Goal: Task Accomplishment & Management: Use online tool/utility

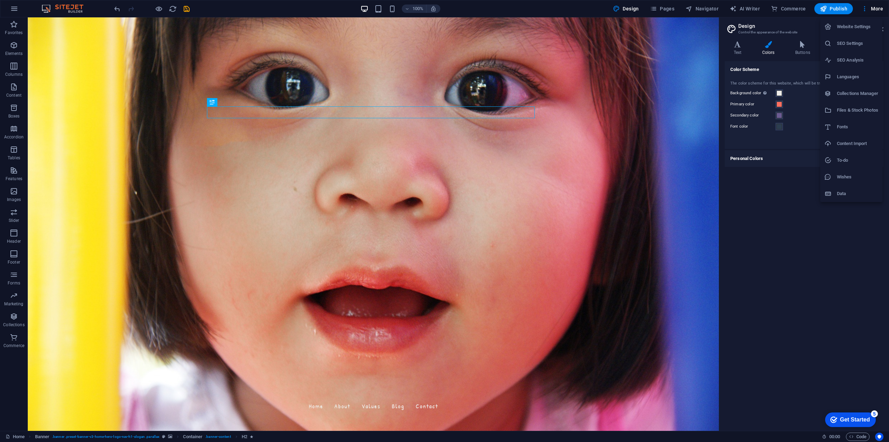
click at [780, 105] on div at bounding box center [444, 221] width 889 height 442
click at [779, 112] on button "Secondary color" at bounding box center [780, 116] width 8 height 8
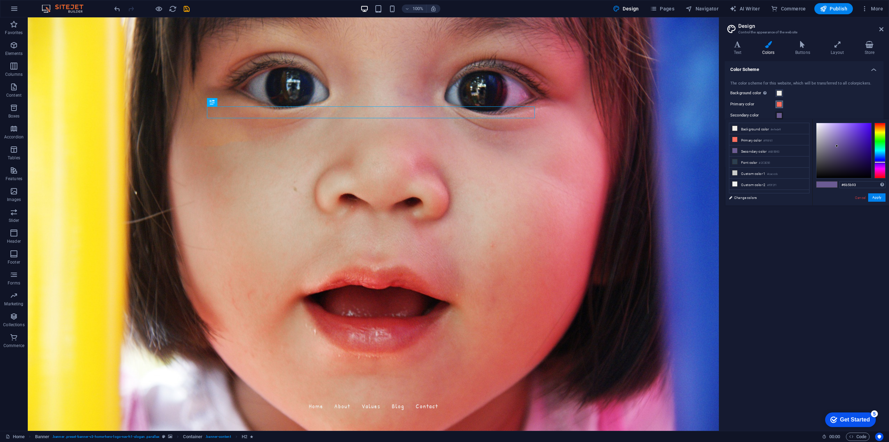
click at [777, 105] on span at bounding box center [780, 104] width 6 height 6
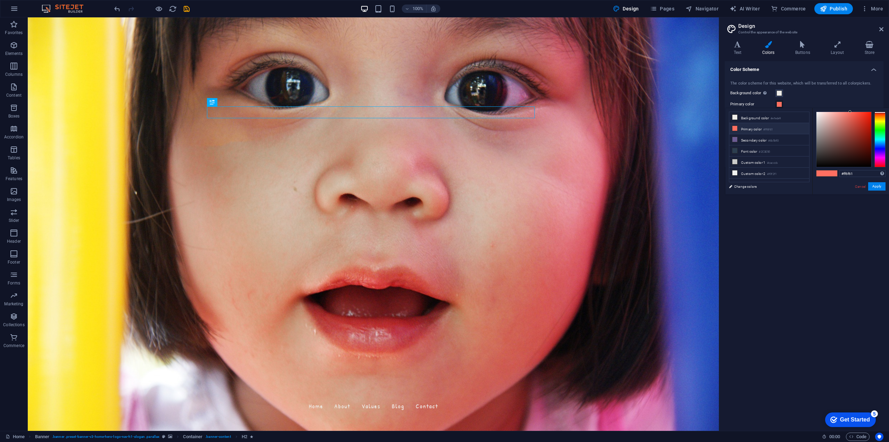
click at [759, 129] on li "Primary color #ff6f61" at bounding box center [770, 128] width 80 height 11
click at [758, 130] on li "Primary color #ff6f61" at bounding box center [770, 128] width 80 height 11
click at [856, 173] on input "#ff6f61" at bounding box center [863, 173] width 46 height 7
drag, startPoint x: 856, startPoint y: 173, endPoint x: 815, endPoint y: 173, distance: 41.7
click at [816, 174] on div "#ff6f61 Supported formats #0852ed rgb(8, 82, 237) rgba(8, 82, 237, 90%) hsv(221…" at bounding box center [851, 201] width 77 height 187
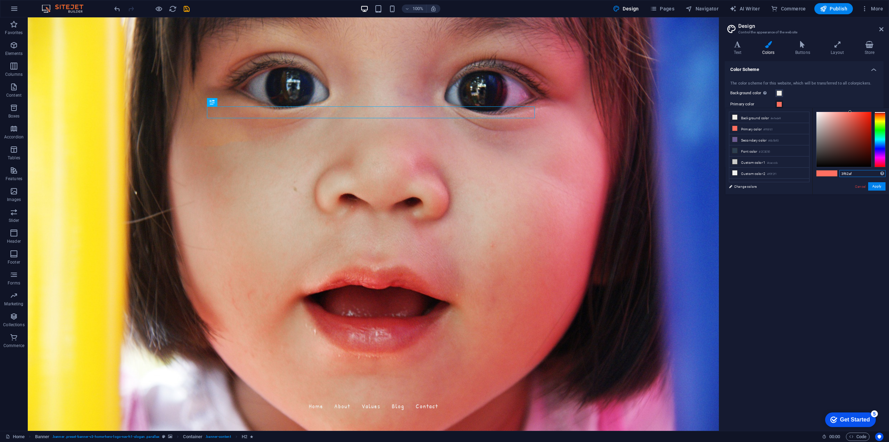
type input "#3f62af"
drag, startPoint x: 875, startPoint y: 187, endPoint x: 870, endPoint y: 198, distance: 12.9
click at [875, 187] on button "Apply" at bounding box center [877, 186] width 17 height 8
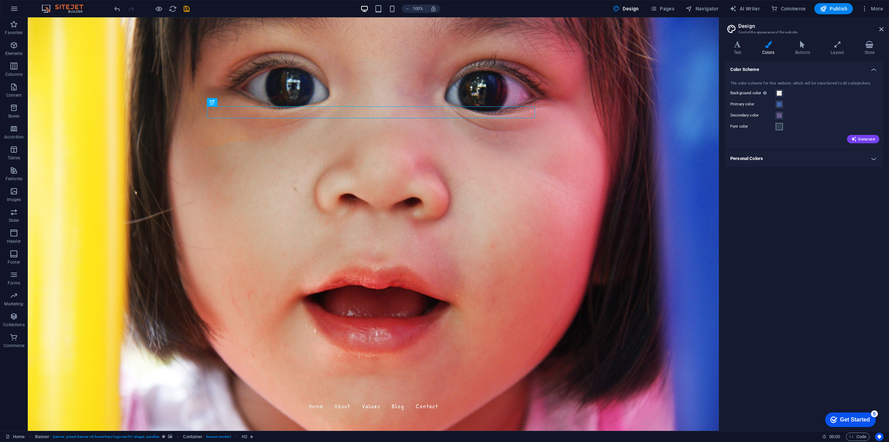
click at [780, 125] on span at bounding box center [780, 127] width 6 height 6
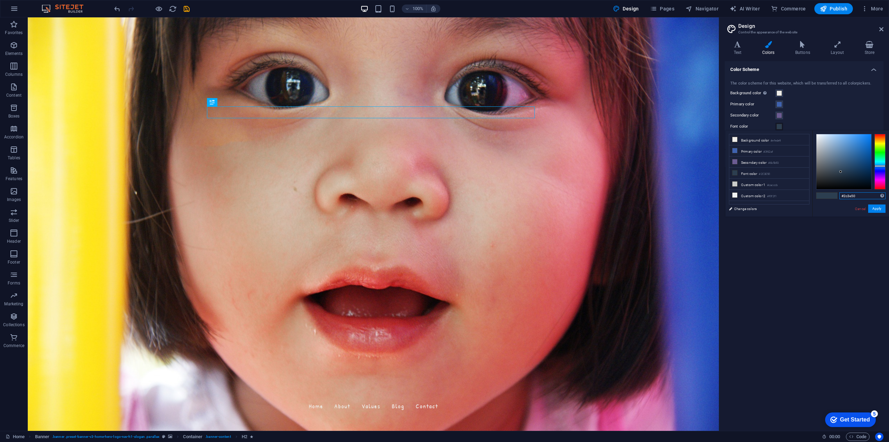
drag, startPoint x: 860, startPoint y: 197, endPoint x: 851, endPoint y: 198, distance: 9.1
click at [851, 198] on input "#2c3e50" at bounding box center [863, 195] width 46 height 7
click at [759, 150] on li "Primary color #3f62af" at bounding box center [770, 150] width 80 height 11
type input "#3f62af"
drag, startPoint x: 859, startPoint y: 197, endPoint x: 830, endPoint y: 198, distance: 29.2
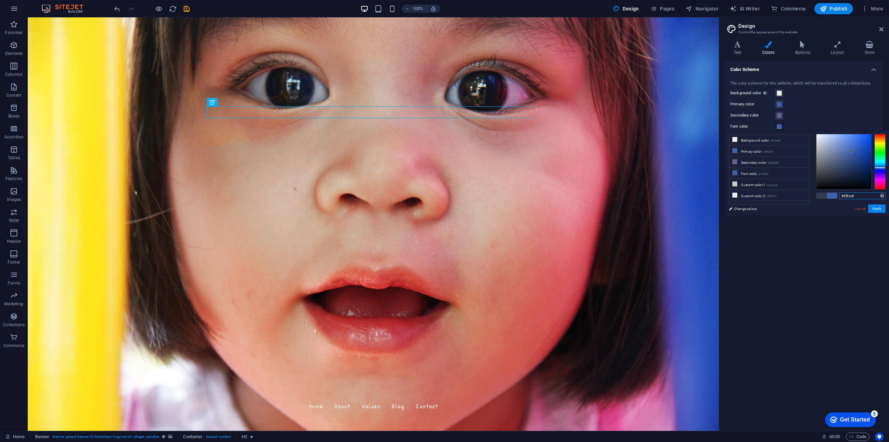
click at [830, 198] on div "#3f62af Supported formats #0852ed rgb(8, 82, 237) rgba(8, 82, 237, 90%) hsv(221…" at bounding box center [851, 223] width 77 height 187
click at [770, 247] on div "Color Scheme The color scheme for this website, which will be transferred to al…" at bounding box center [804, 243] width 159 height 364
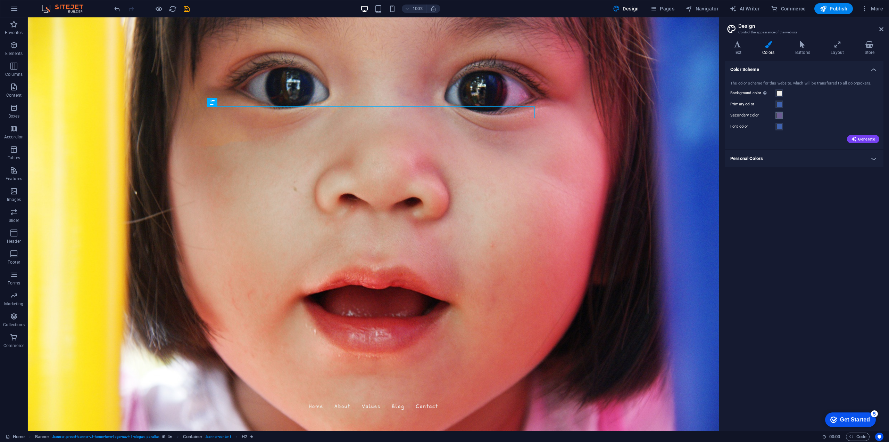
click at [781, 117] on span at bounding box center [780, 116] width 6 height 6
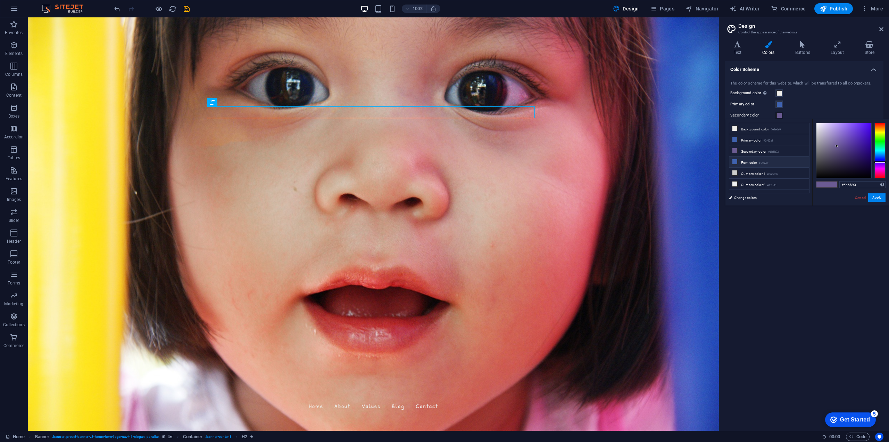
click at [765, 162] on small "#3f62af" at bounding box center [764, 163] width 10 height 5
type input "#21335b"
drag, startPoint x: 852, startPoint y: 140, endPoint x: 854, endPoint y: 158, distance: 18.6
click at [854, 158] on div at bounding box center [844, 150] width 55 height 55
click at [879, 197] on button "Apply" at bounding box center [877, 197] width 17 height 8
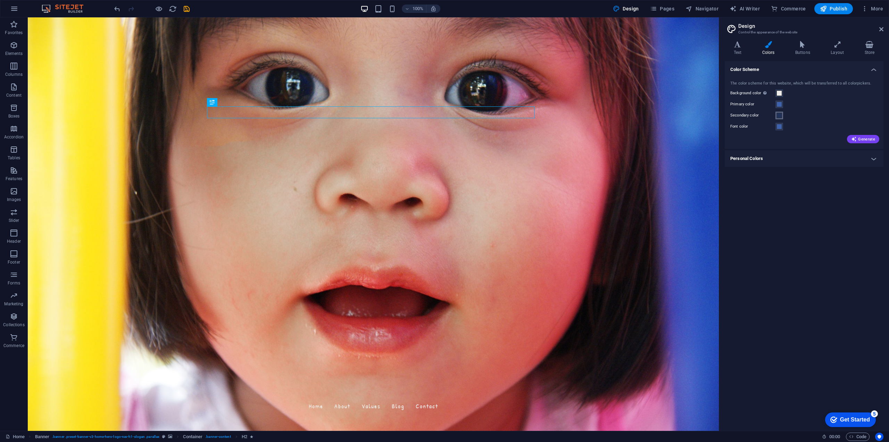
click at [780, 114] on span at bounding box center [780, 116] width 6 height 6
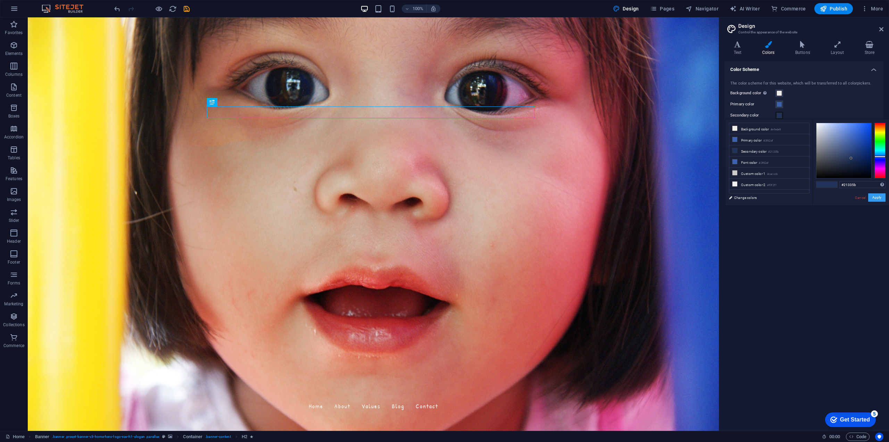
click at [880, 196] on button "Apply" at bounding box center [877, 197] width 17 height 8
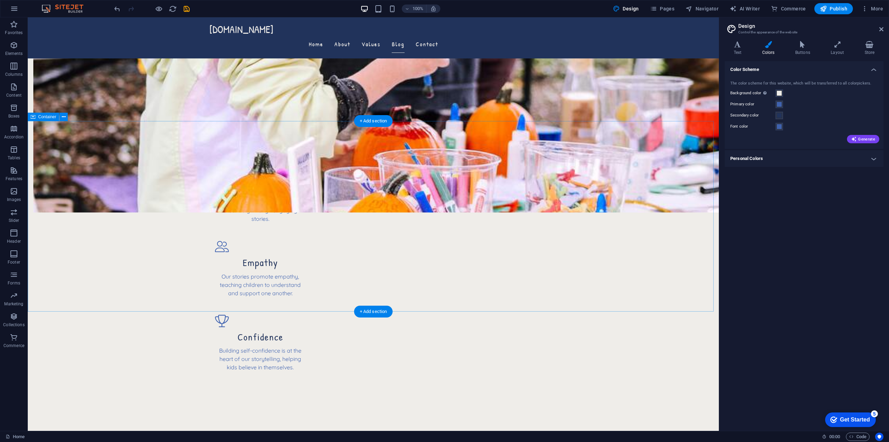
scroll to position [736, 0]
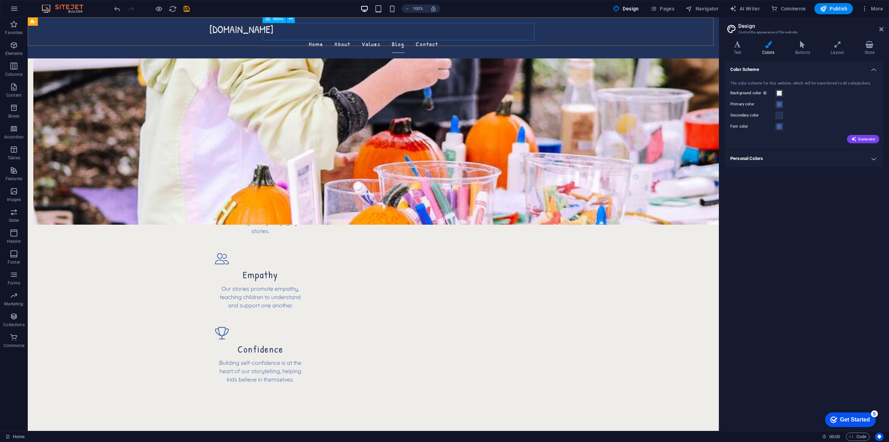
click at [395, 37] on nav "Home About Values Blog Contact" at bounding box center [374, 43] width 328 height 17
click at [397, 35] on nav "Home About Values Blog Contact" at bounding box center [374, 43] width 328 height 17
click at [427, 35] on nav "Home About Values Blog Contact" at bounding box center [374, 43] width 328 height 17
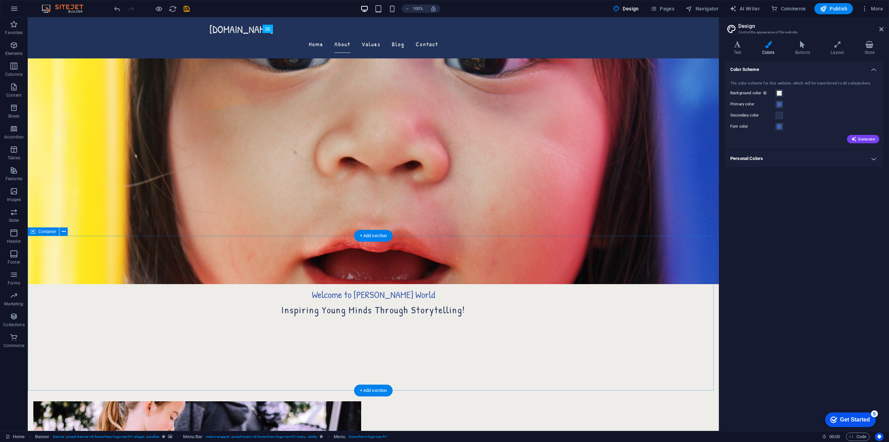
scroll to position [111, 0]
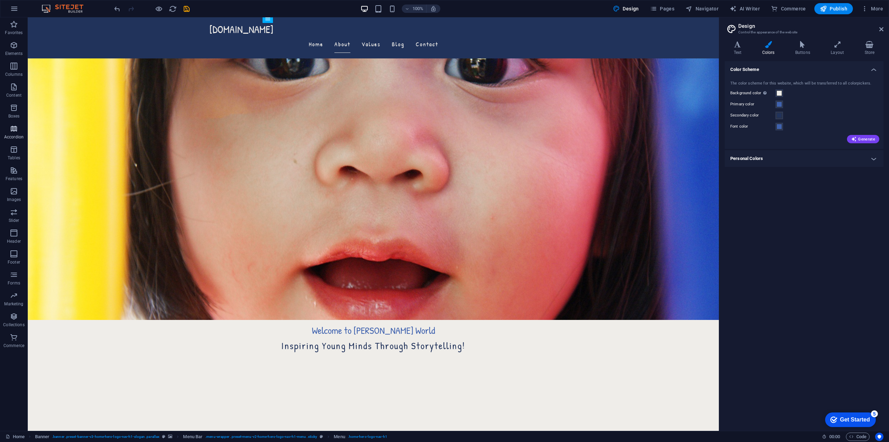
click at [13, 127] on icon "button" at bounding box center [14, 128] width 8 height 8
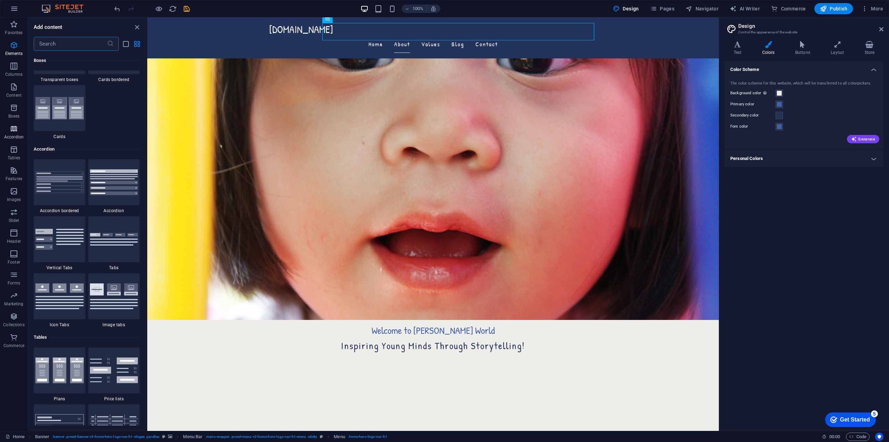
scroll to position [2218, 0]
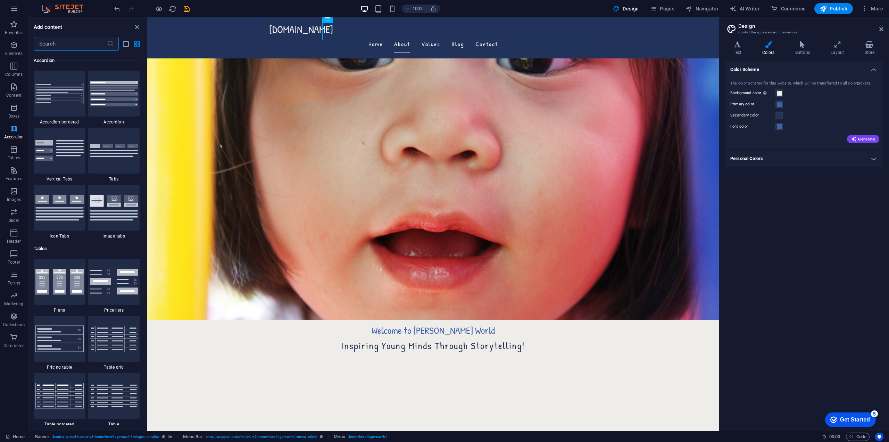
click at [13, 127] on icon "button" at bounding box center [14, 128] width 8 height 8
click at [14, 110] on icon "button" at bounding box center [14, 108] width 8 height 8
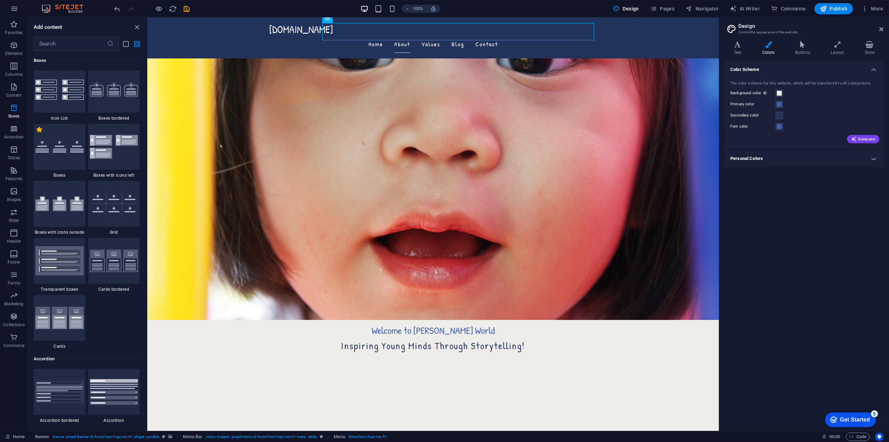
scroll to position [1917, 0]
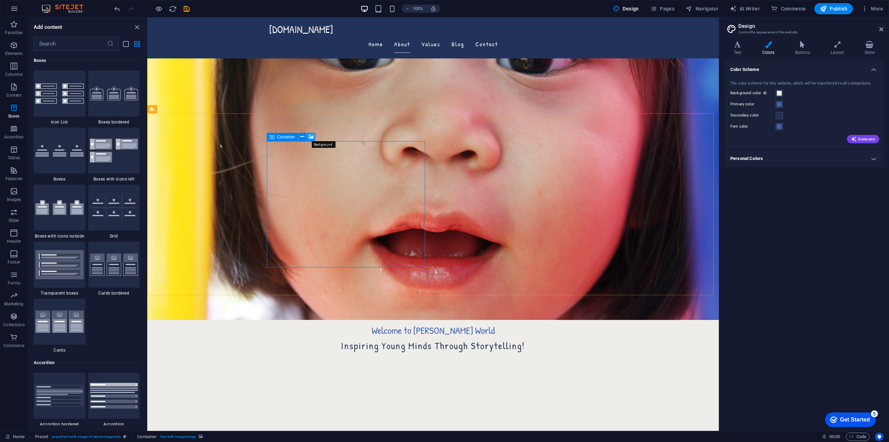
click at [311, 138] on icon at bounding box center [311, 136] width 5 height 7
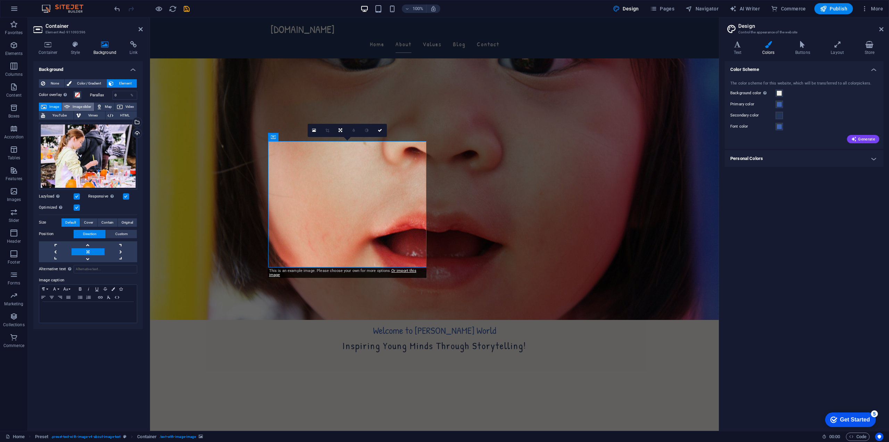
click at [73, 104] on span "Image slider" at bounding box center [82, 106] width 20 height 8
select select "ms"
select select "s"
select select "progressive"
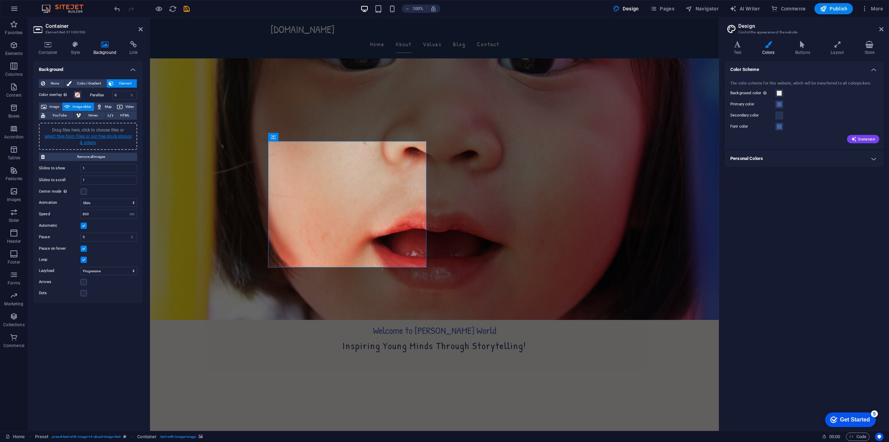
click at [102, 136] on link "select files from Files or our free stock photos & videos" at bounding box center [87, 139] width 87 height 11
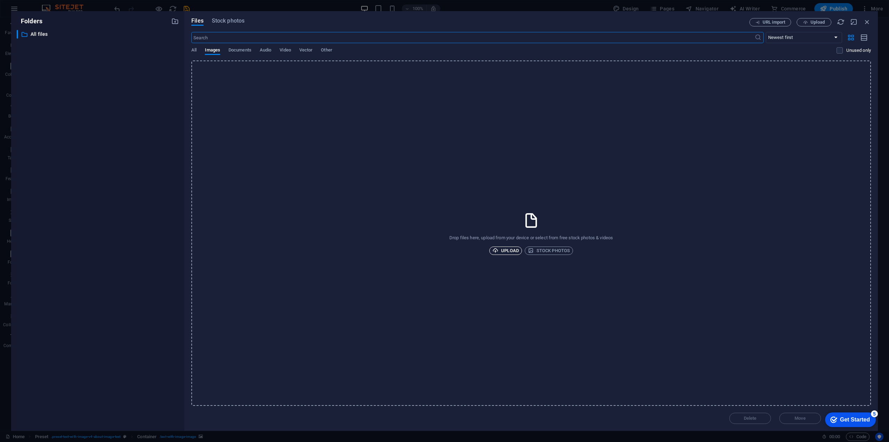
click at [507, 247] on span "Upload" at bounding box center [506, 250] width 26 height 8
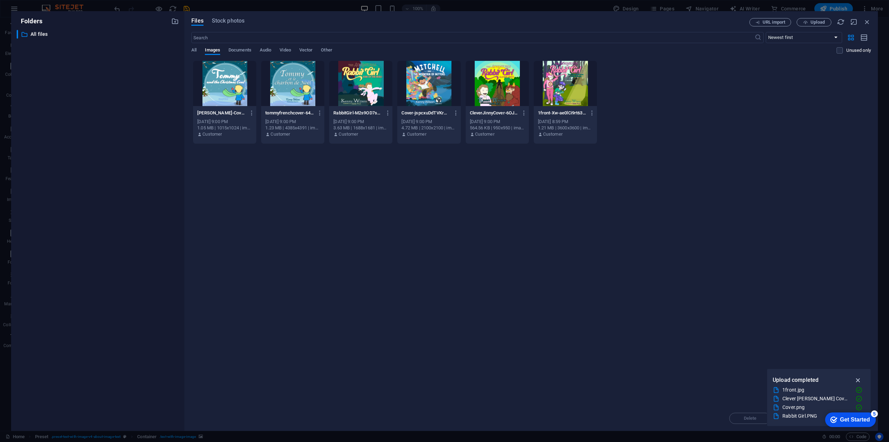
click at [858, 380] on icon "button" at bounding box center [859, 380] width 8 height 8
drag, startPoint x: 863, startPoint y: 420, endPoint x: 844, endPoint y: 308, distance: 113.3
click at [844, 409] on html "checkmark Get Started 5 First Steps in the Editor Let's guide you through the t…" at bounding box center [849, 419] width 59 height 21
click at [421, 219] on div "Drop files here to upload them instantly [PERSON_NAME]-Cover-Page-1015x10241-UN…" at bounding box center [531, 232] width 680 height 345
click at [219, 94] on div at bounding box center [224, 83] width 63 height 45
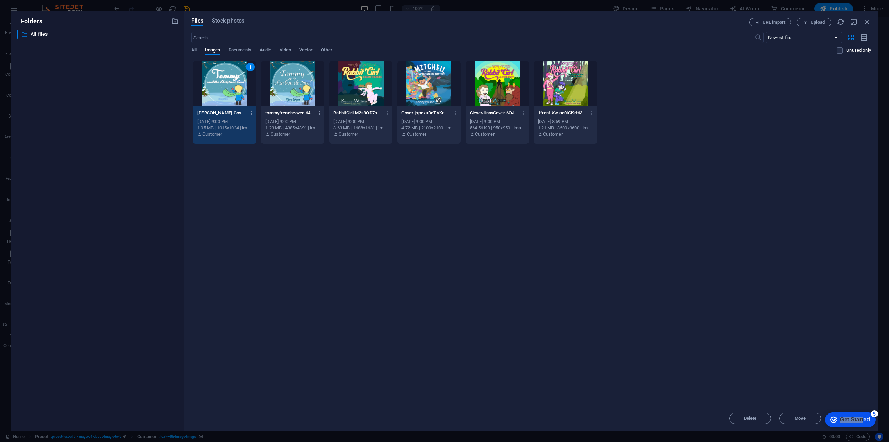
click at [568, 106] on div "1front-Xw-ae0lCi9rt63YJl1UCKA.jpg 1front-Xw-ae0lCi9rt63YJl1UCKA.jpg [DATE] 8:59…" at bounding box center [565, 123] width 63 height 35
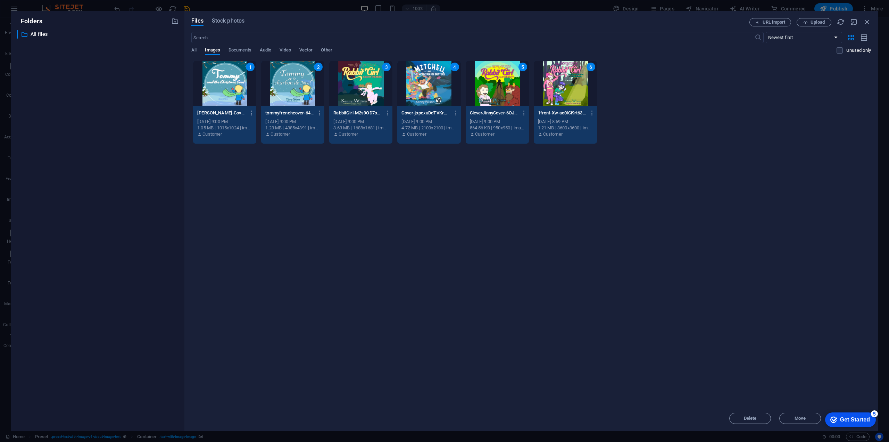
drag, startPoint x: 871, startPoint y: 420, endPoint x: 938, endPoint y: 561, distance: 156.5
click at [871, 420] on div "checkmark Get Started 5" at bounding box center [851, 419] width 51 height 15
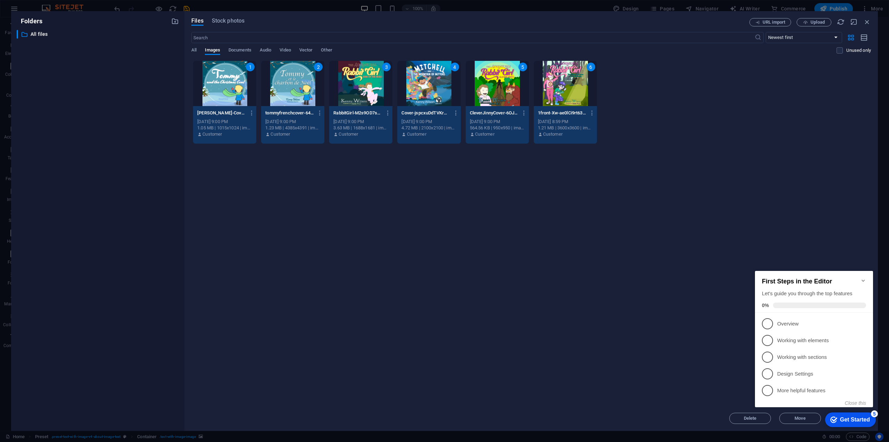
click at [871, 419] on div "checkmark Get Started 5" at bounding box center [851, 419] width 51 height 15
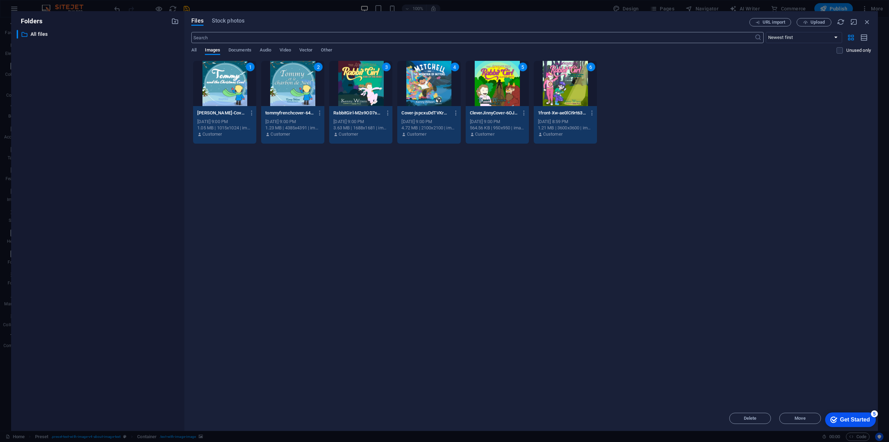
drag, startPoint x: 653, startPoint y: 15, endPoint x: 656, endPoint y: 37, distance: 22.2
click at [656, 37] on div "Files Stock photos URL import Upload ​ Newest first Oldest first Name (A-Z) Nam…" at bounding box center [531, 220] width 694 height 419
drag, startPoint x: 46, startPoint y: 16, endPoint x: 671, endPoint y: 369, distance: 718.3
click at [649, 367] on div "Drop files here to upload them instantly 1 [PERSON_NAME]-Cover-Page-1015x10241-…" at bounding box center [531, 232] width 680 height 345
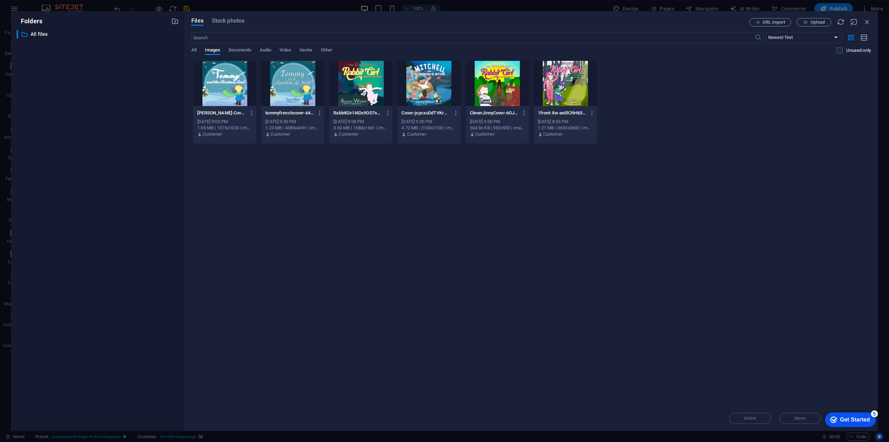
click at [855, 421] on div "Get Started" at bounding box center [855, 419] width 30 height 6
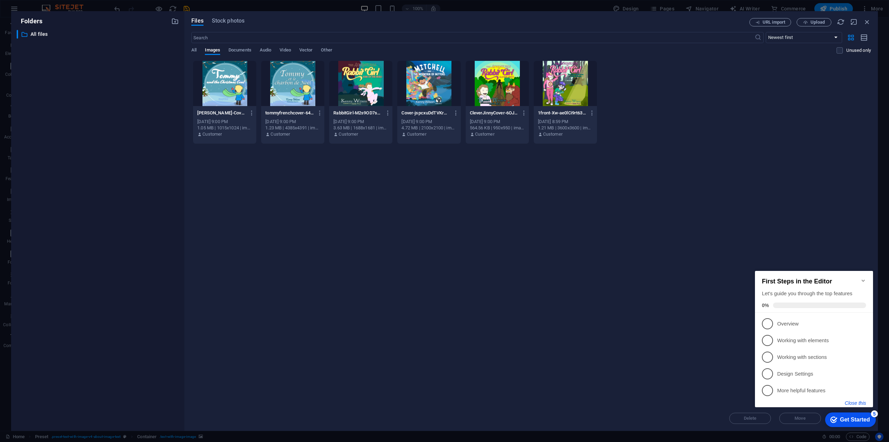
click at [857, 402] on button "Close this" at bounding box center [855, 403] width 21 height 6
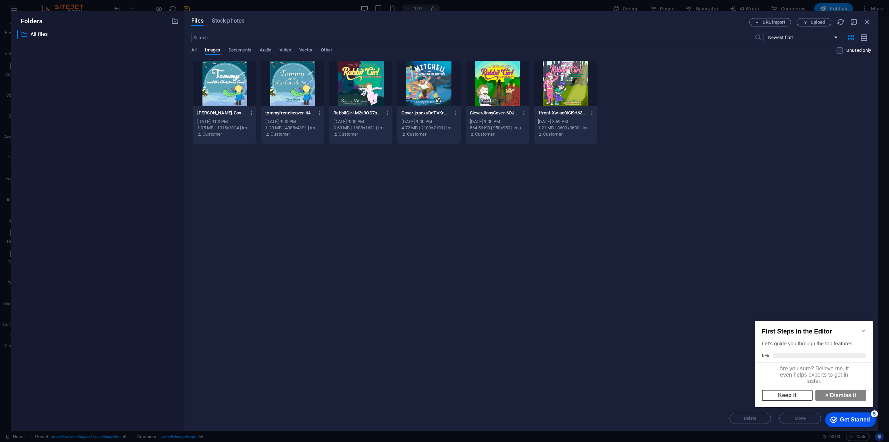
click at [795, 399] on link "Keep it" at bounding box center [787, 394] width 51 height 11
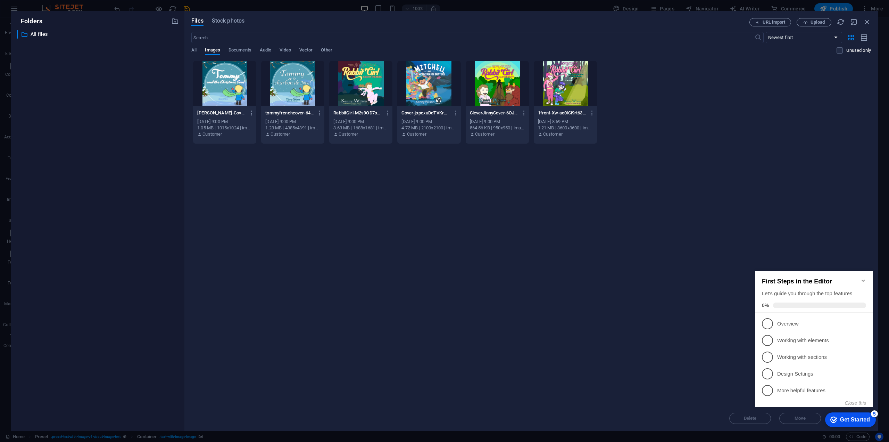
click at [862, 278] on icon "Minimize checklist" at bounding box center [864, 281] width 6 height 6
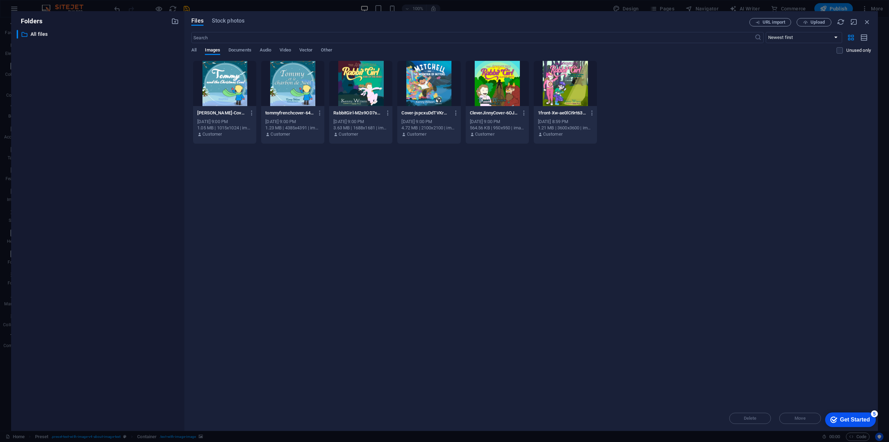
click at [862, 419] on div "Get Started" at bounding box center [855, 419] width 30 height 6
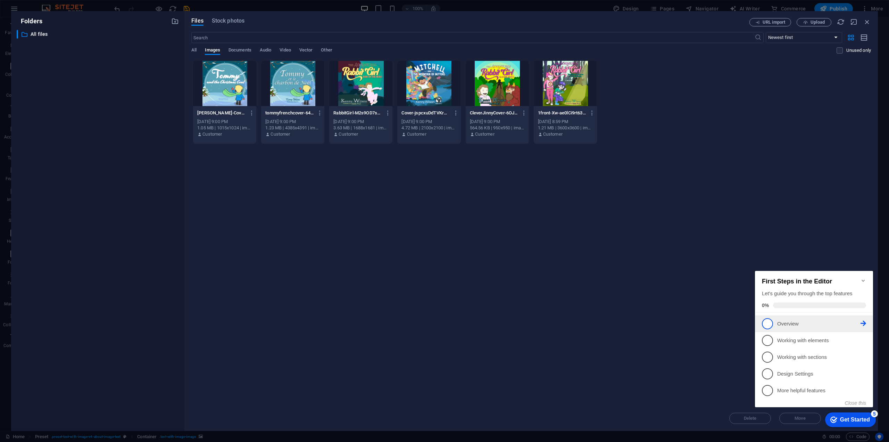
click at [793, 329] on li "1 Overview - incomplete" at bounding box center [814, 323] width 118 height 17
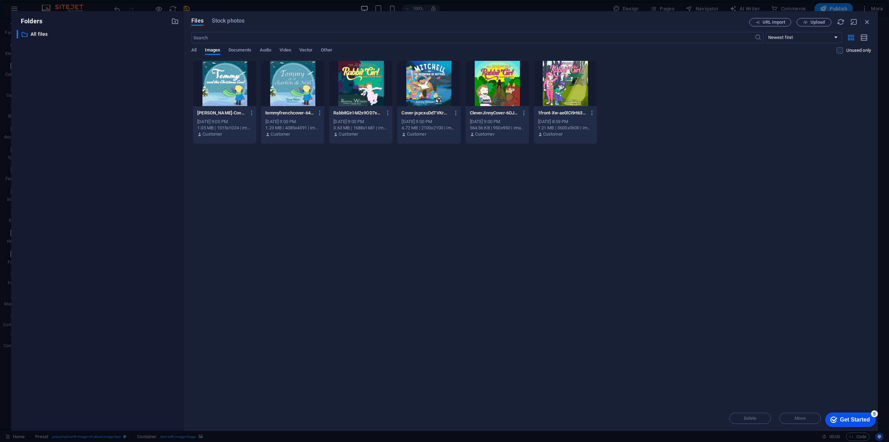
scroll to position [0, 0]
click at [843, 416] on div "Get Started" at bounding box center [855, 419] width 30 height 6
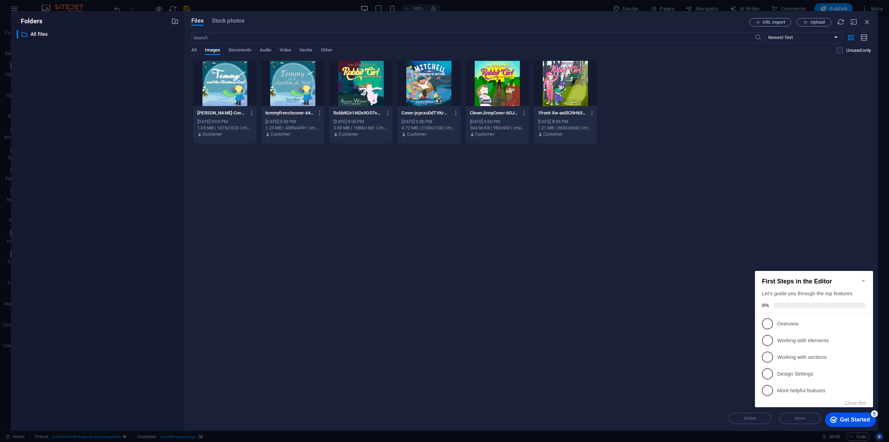
click at [614, 336] on div "Drop files here to upload them instantly [PERSON_NAME]-Cover-Page-1015x10241-UN…" at bounding box center [531, 232] width 680 height 345
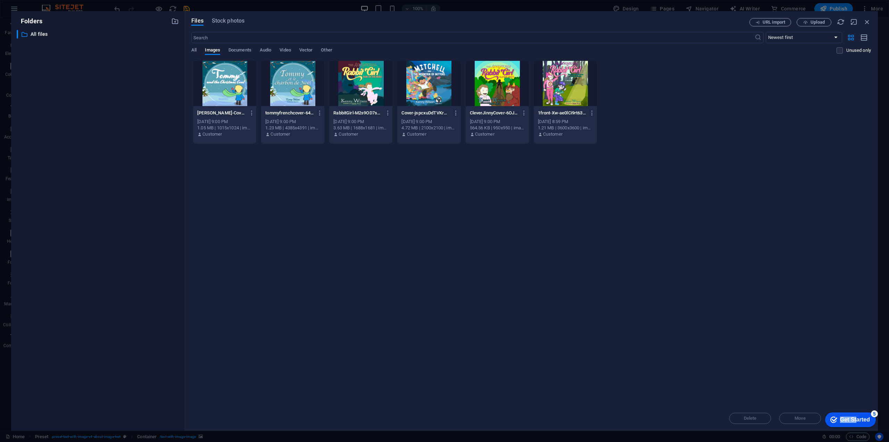
drag, startPoint x: 855, startPoint y: 419, endPoint x: 1610, endPoint y: 704, distance: 806.7
click at [820, 409] on html "checkmark Get Started 5 First Steps in the Editor Let's guide you through the t…" at bounding box center [849, 419] width 59 height 21
click at [657, 137] on div "[PERSON_NAME]-Cover-Page-1015x10241-UNxCPwEng1pRUzpqWR8YUQ.png [PERSON_NAME]-Co…" at bounding box center [531, 101] width 680 height 83
drag, startPoint x: 670, startPoint y: 108, endPoint x: 210, endPoint y: 56, distance: 462.7
click at [210, 56] on div "Files Stock photos URL import Upload ​ Newest first Oldest first Name (A-Z) Nam…" at bounding box center [531, 220] width 680 height 405
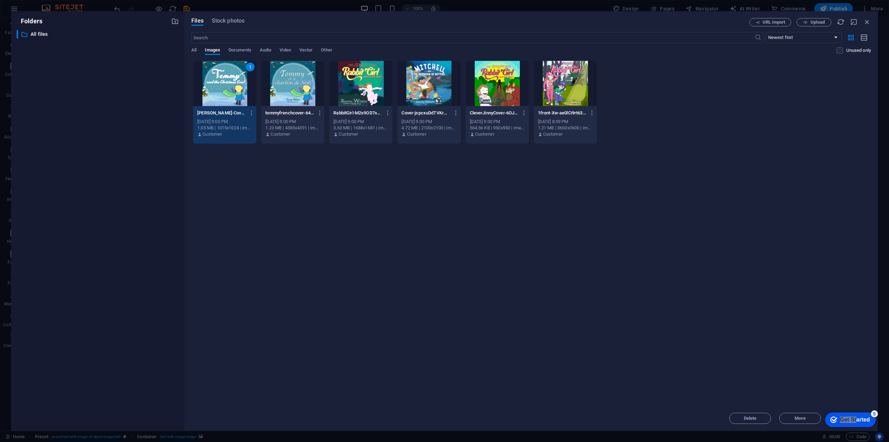
drag, startPoint x: 290, startPoint y: 86, endPoint x: 338, endPoint y: 85, distance: 48.0
click at [290, 86] on div at bounding box center [292, 83] width 63 height 45
drag, startPoint x: 348, startPoint y: 84, endPoint x: 366, endPoint y: 84, distance: 17.4
click at [350, 84] on div at bounding box center [360, 83] width 63 height 45
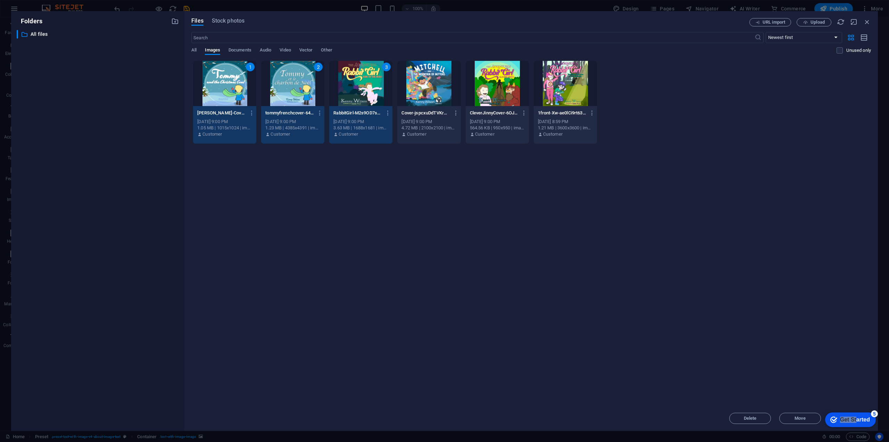
click at [411, 86] on div at bounding box center [428, 83] width 63 height 45
click at [490, 93] on div at bounding box center [497, 83] width 63 height 45
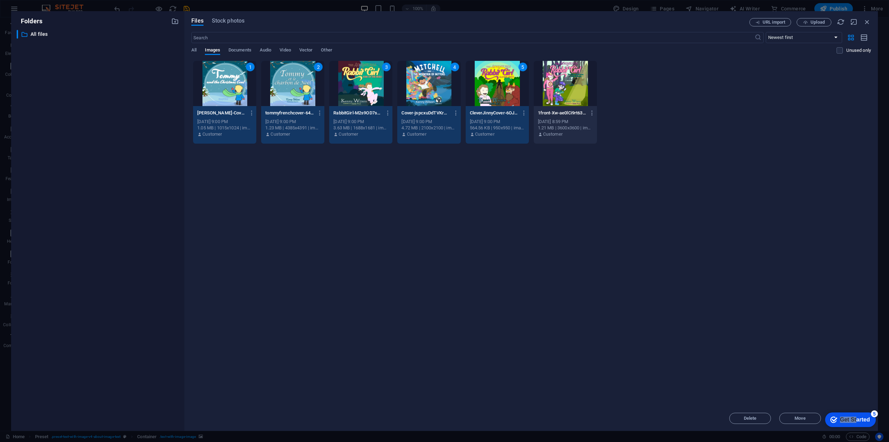
click at [560, 93] on div at bounding box center [565, 83] width 63 height 45
click at [859, 419] on div "Get Started" at bounding box center [855, 419] width 30 height 6
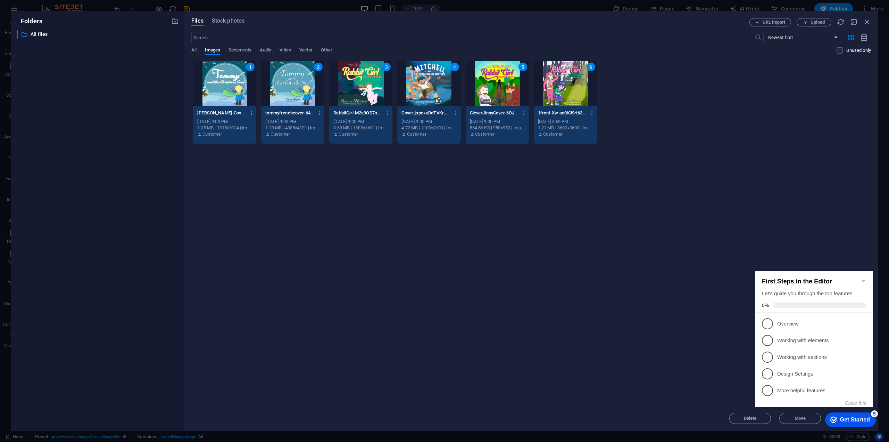
click at [859, 417] on div "Get Started" at bounding box center [855, 419] width 30 height 6
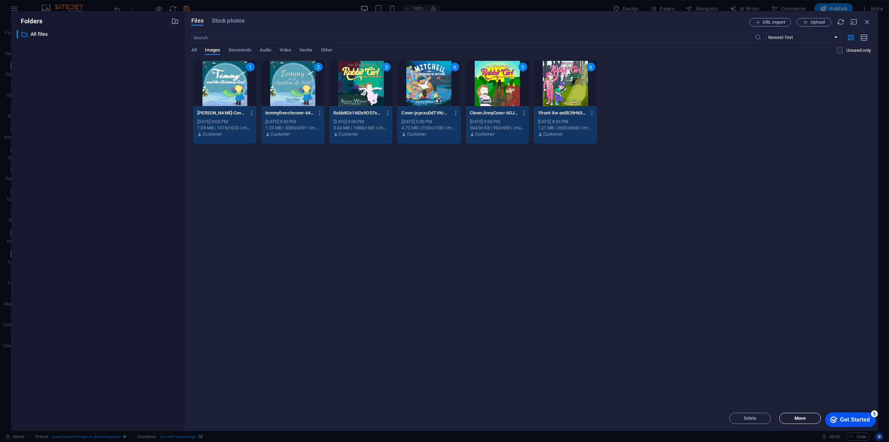
click at [807, 418] on span "Move" at bounding box center [800, 418] width 35 height 4
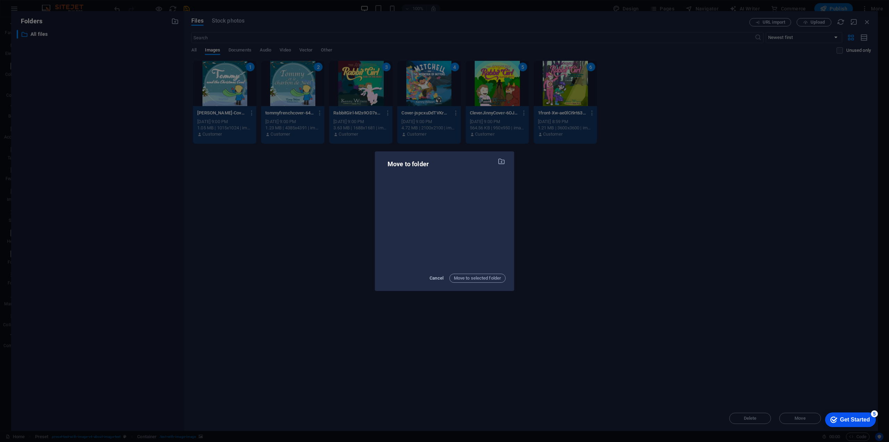
click at [434, 279] on span "Cancel" at bounding box center [437, 278] width 14 height 8
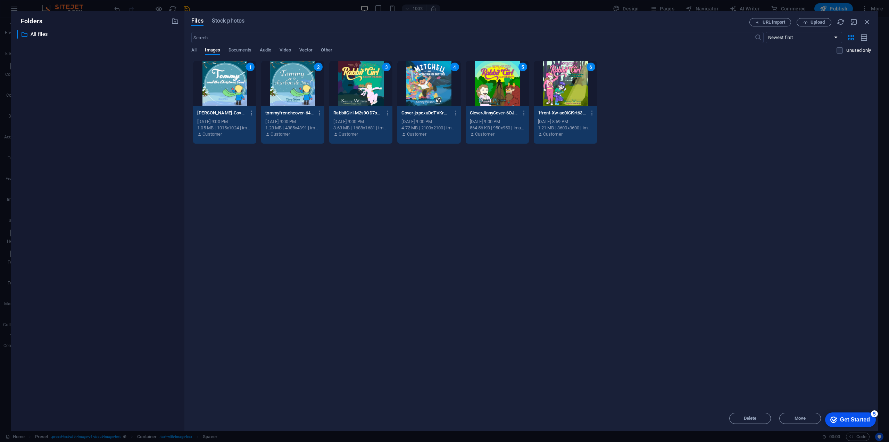
scroll to position [411, 0]
click at [855, 20] on icon "button" at bounding box center [855, 22] width 8 height 8
select select "image"
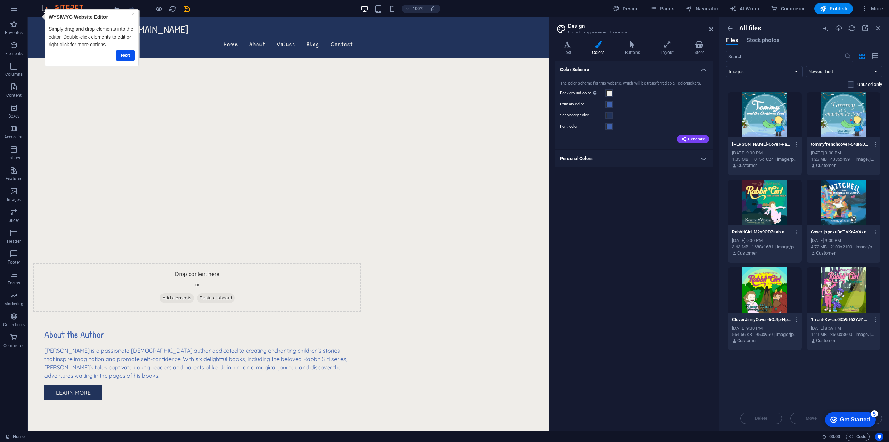
click at [878, 419] on div "checkmark Get Started 5 First Steps in the Editor Let's guide you through the t…" at bounding box center [849, 419] width 59 height 21
click at [877, 419] on div "checkmark Get Started 5 First Steps in the Editor Let's guide you through the t…" at bounding box center [849, 419] width 59 height 21
drag, startPoint x: 845, startPoint y: 421, endPoint x: 827, endPoint y: 376, distance: 49.0
click at [827, 409] on html "checkmark Get Started 5 First Steps in the Editor Let's guide you through the t…" at bounding box center [849, 419] width 59 height 21
click at [124, 51] on link "Next" at bounding box center [125, 55] width 19 height 10
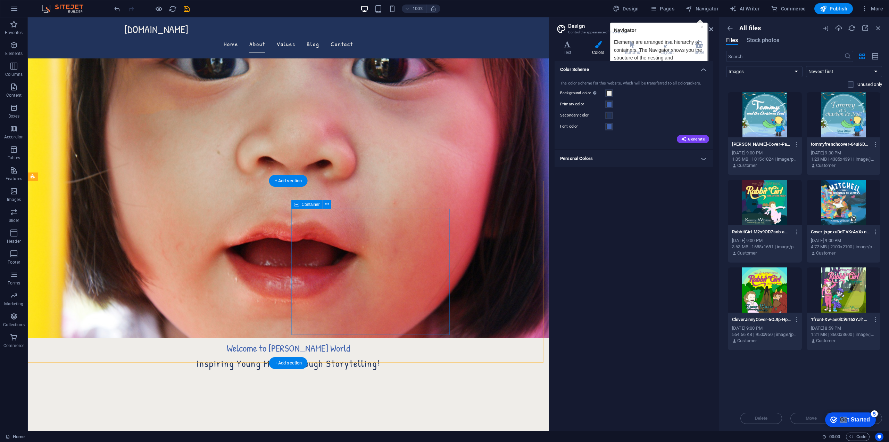
scroll to position [99, 0]
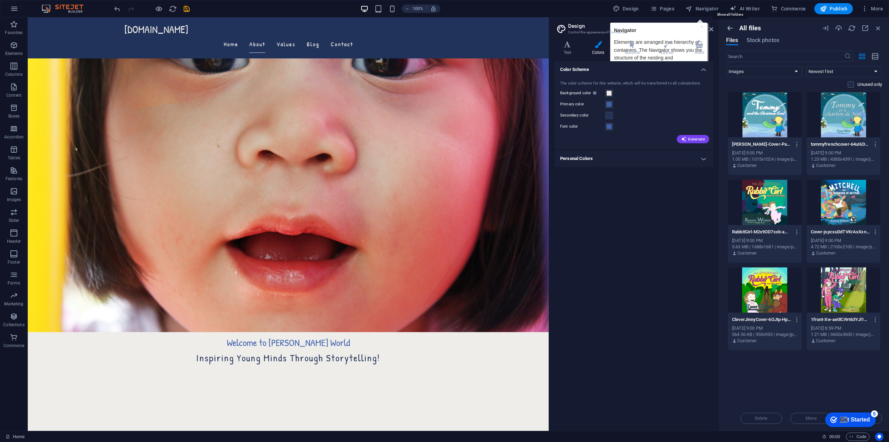
click at [730, 26] on icon "button" at bounding box center [731, 28] width 8 height 8
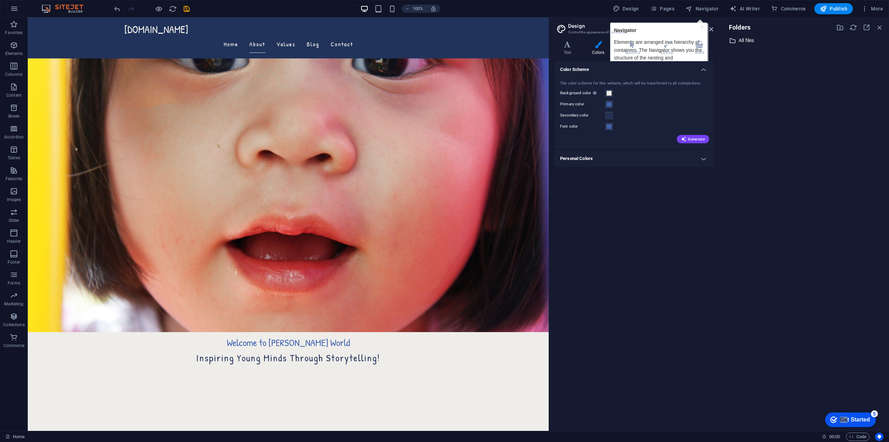
click at [747, 38] on p "All files" at bounding box center [805, 40] width 132 height 8
select select "image"
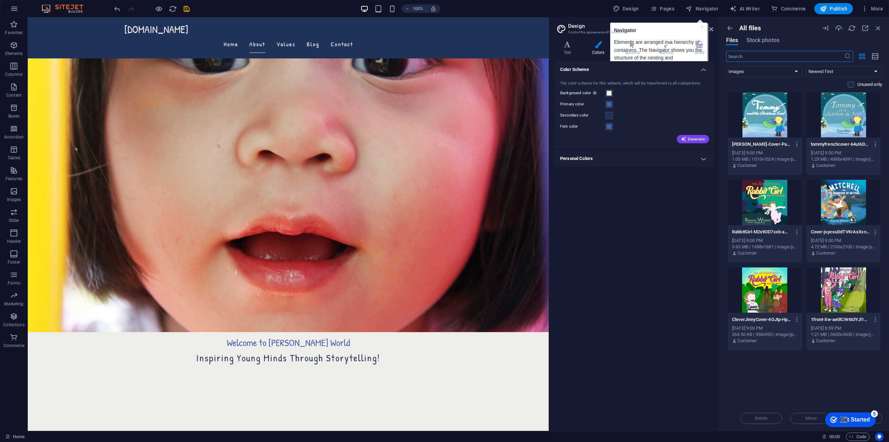
click at [761, 108] on div at bounding box center [765, 114] width 74 height 45
click at [849, 122] on div at bounding box center [844, 114] width 74 height 45
click at [774, 120] on div at bounding box center [765, 114] width 74 height 45
click at [855, 310] on div at bounding box center [844, 289] width 74 height 45
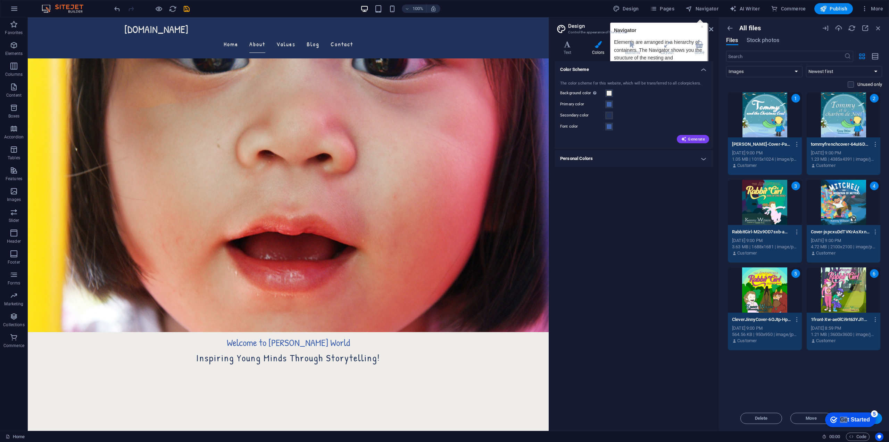
click at [880, 419] on button "Insert" at bounding box center [862, 417] width 42 height 11
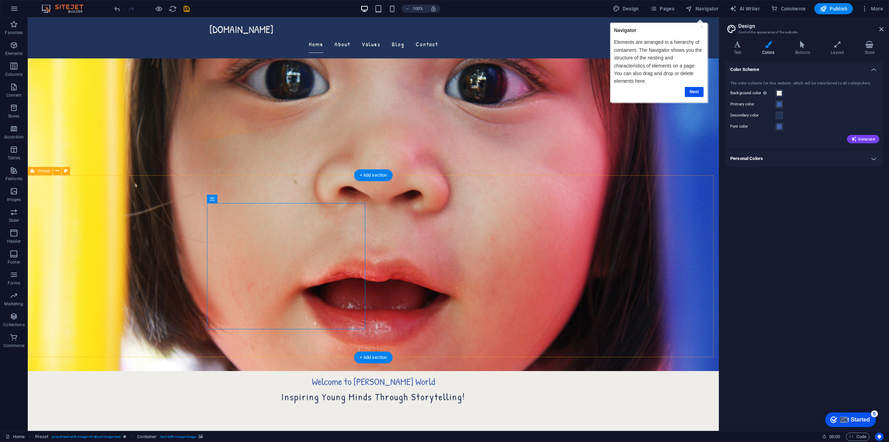
scroll to position [29, 0]
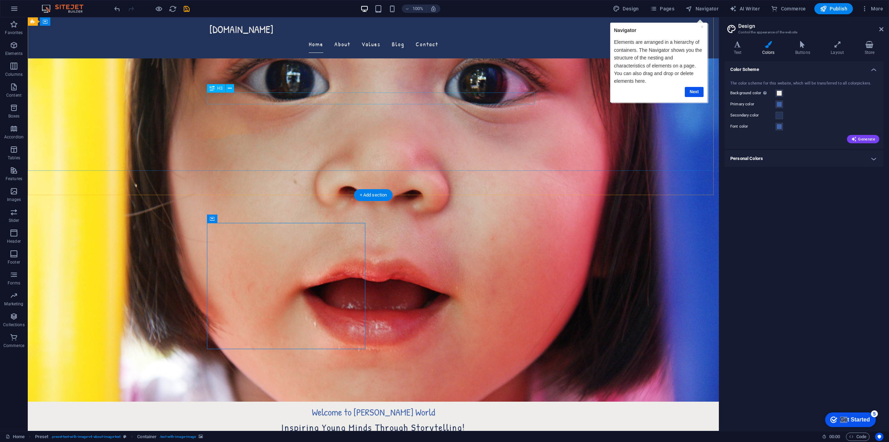
click at [388, 421] on div "Inspiring Young Minds Through Storytelling!" at bounding box center [374, 427] width 328 height 12
click at [389, 421] on div "Inspiring Young Minds Through Storytelling!" at bounding box center [374, 427] width 328 height 12
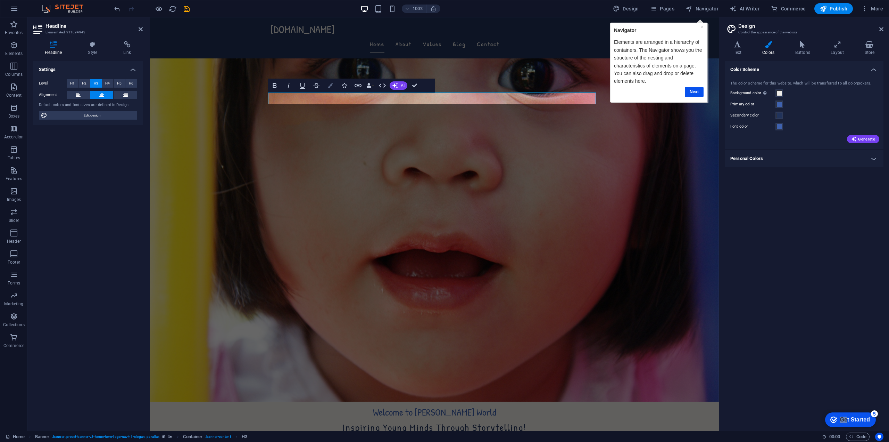
click at [330, 85] on icon "button" at bounding box center [330, 85] width 5 height 5
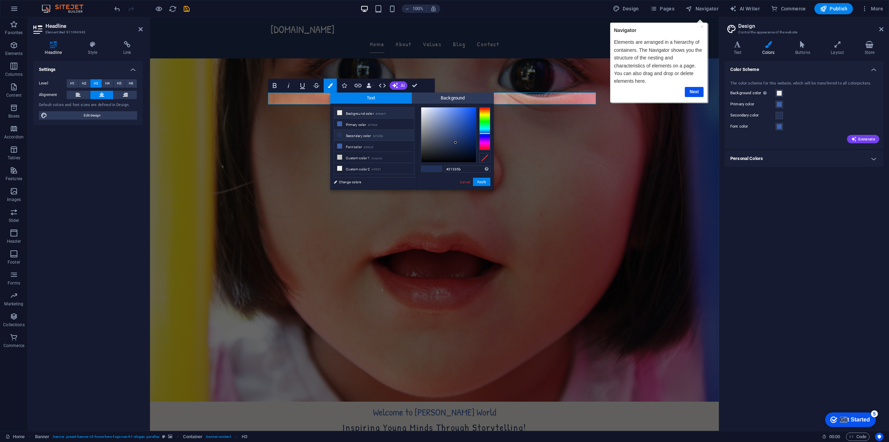
click at [341, 113] on icon at bounding box center [339, 112] width 5 height 5
type input "#efede9"
click at [482, 181] on button "Apply" at bounding box center [481, 182] width 17 height 8
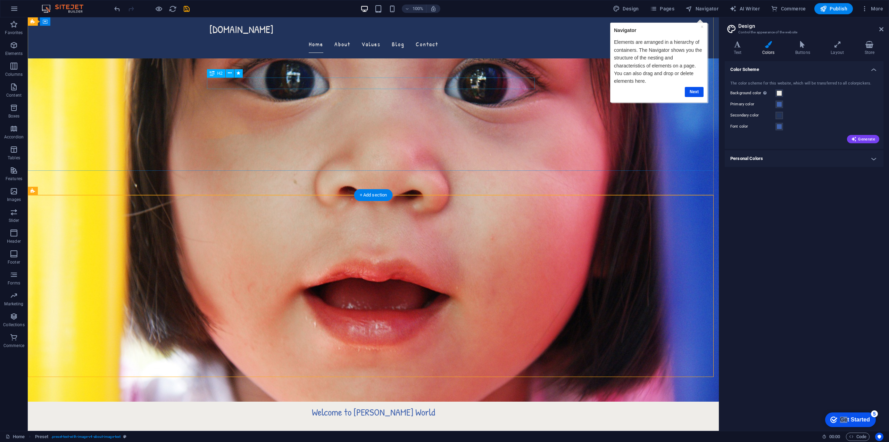
click at [368, 406] on div "Welcome to [PERSON_NAME] World" at bounding box center [374, 412] width 328 height 12
click at [366, 406] on div "Welcome to [PERSON_NAME] World" at bounding box center [374, 412] width 328 height 12
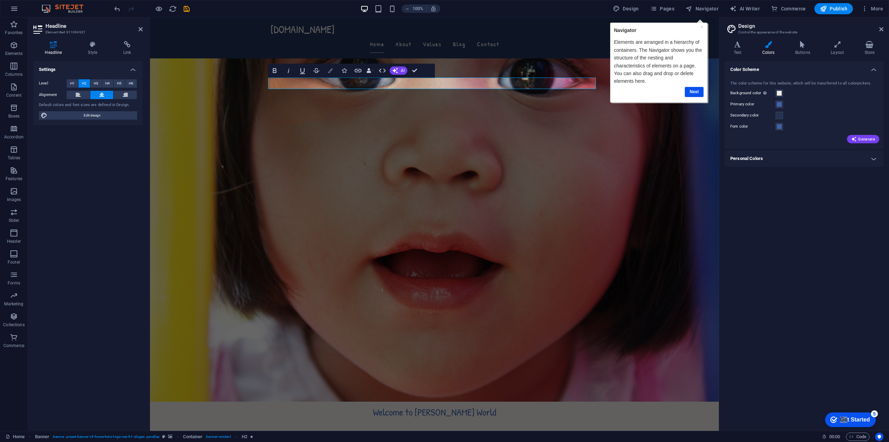
click at [327, 72] on button "Colors" at bounding box center [330, 71] width 13 height 14
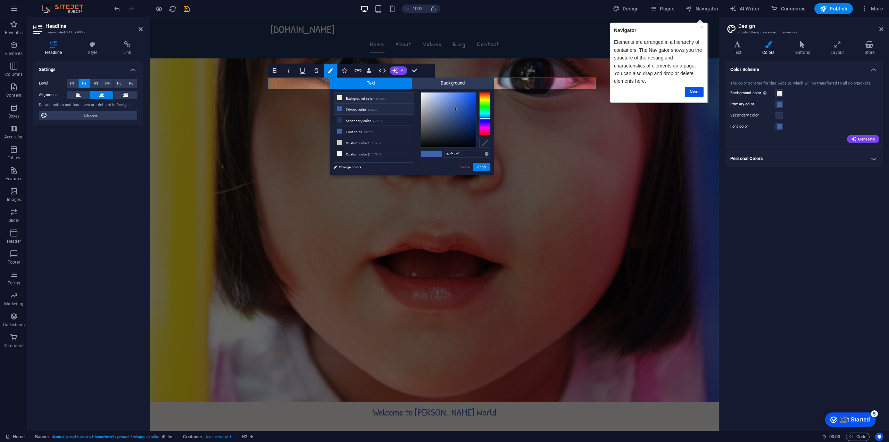
click at [354, 98] on li "Background color #efede9" at bounding box center [374, 97] width 80 height 11
type input "#efede9"
click at [486, 166] on button "Apply" at bounding box center [481, 167] width 17 height 8
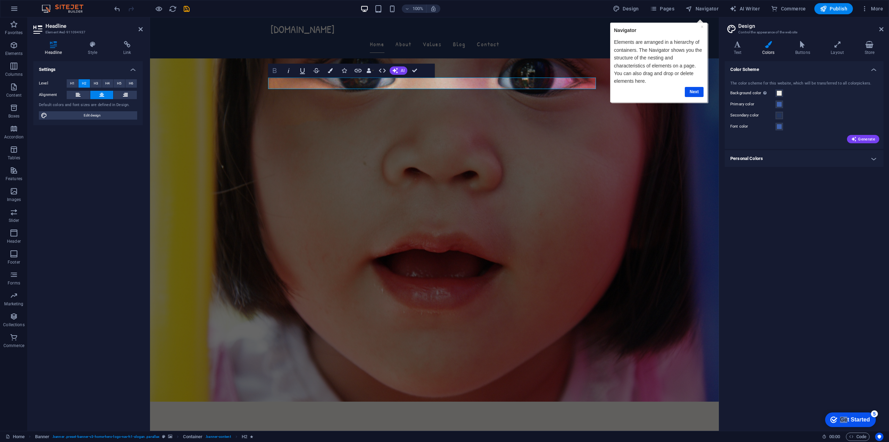
click at [277, 71] on icon "button" at bounding box center [275, 70] width 8 height 8
click at [274, 68] on icon "button" at bounding box center [275, 70] width 4 height 5
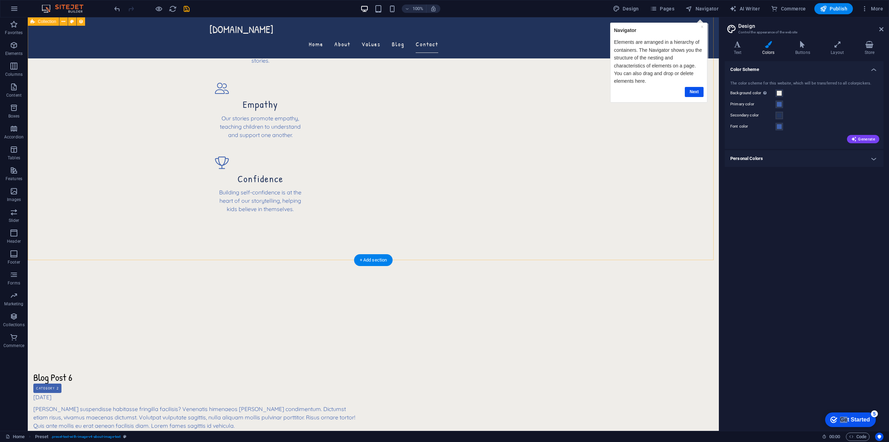
scroll to position [910, 0]
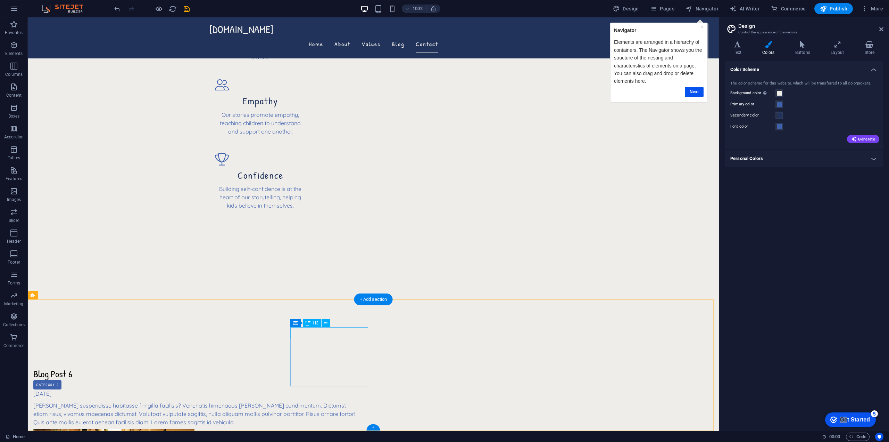
click at [346, 321] on button at bounding box center [343, 323] width 8 height 8
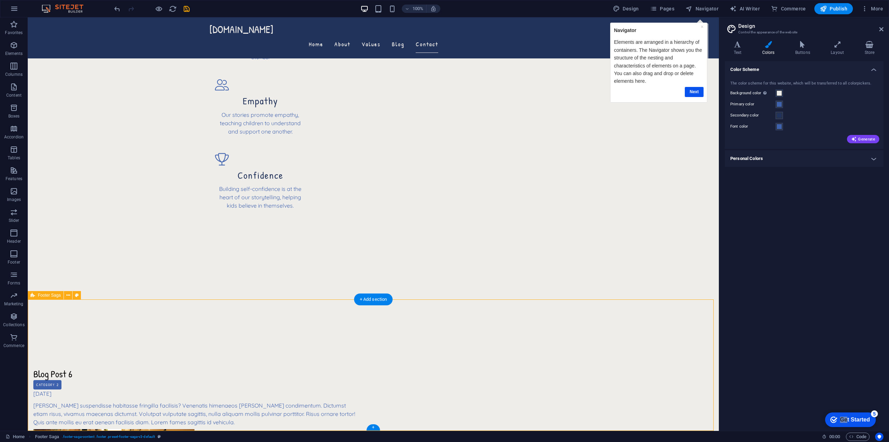
drag, startPoint x: 297, startPoint y: 320, endPoint x: 308, endPoint y: 399, distance: 80.0
drag, startPoint x: 303, startPoint y: 411, endPoint x: 302, endPoint y: 323, distance: 88.3
drag, startPoint x: 168, startPoint y: 317, endPoint x: 528, endPoint y: 385, distance: 366.7
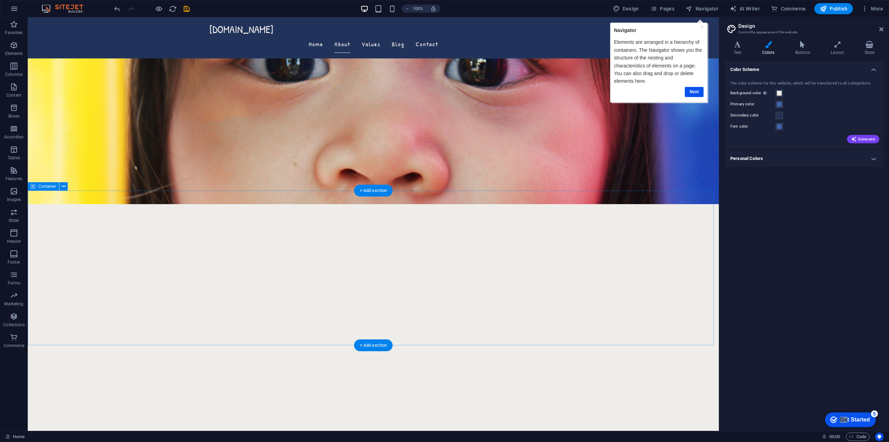
scroll to position [215, 0]
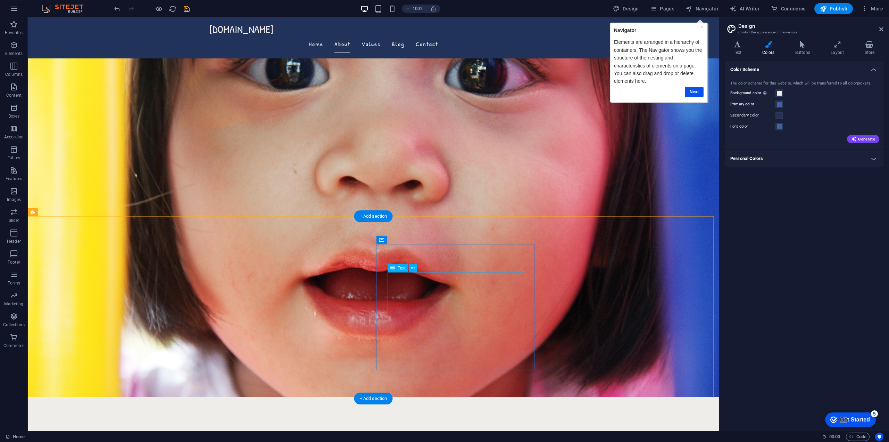
scroll to position [0, 0]
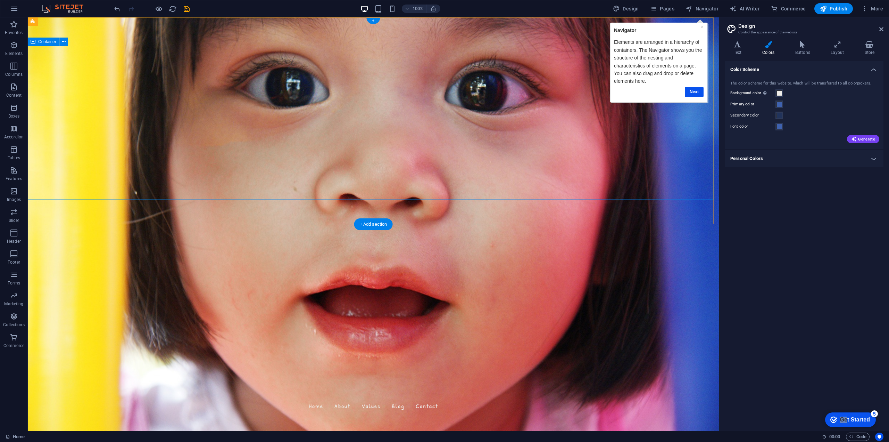
click at [92, 379] on div "[DOMAIN_NAME] Home About Values Blog Contact" at bounding box center [373, 399] width 691 height 41
click at [465, 218] on figure at bounding box center [373, 223] width 691 height 413
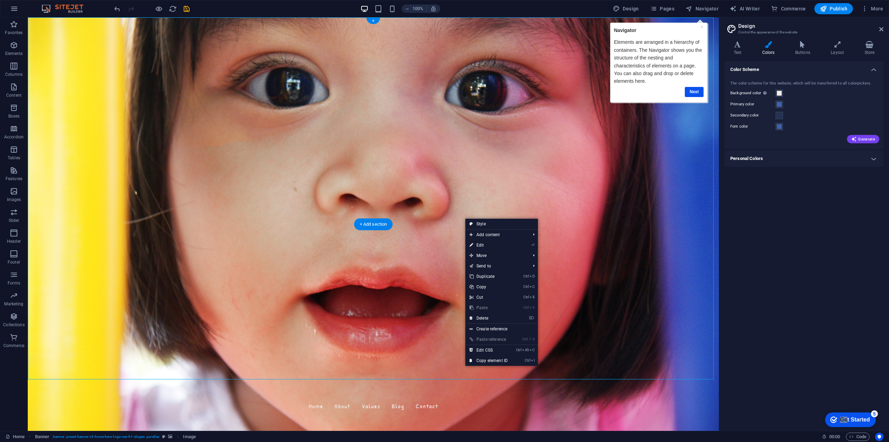
click at [454, 216] on figure at bounding box center [373, 223] width 691 height 413
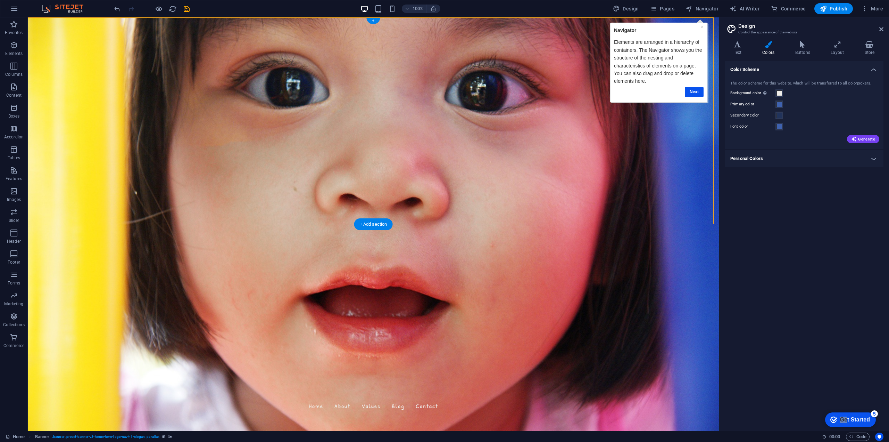
click at [453, 216] on figure at bounding box center [373, 223] width 691 height 413
select select "vh"
select select "header"
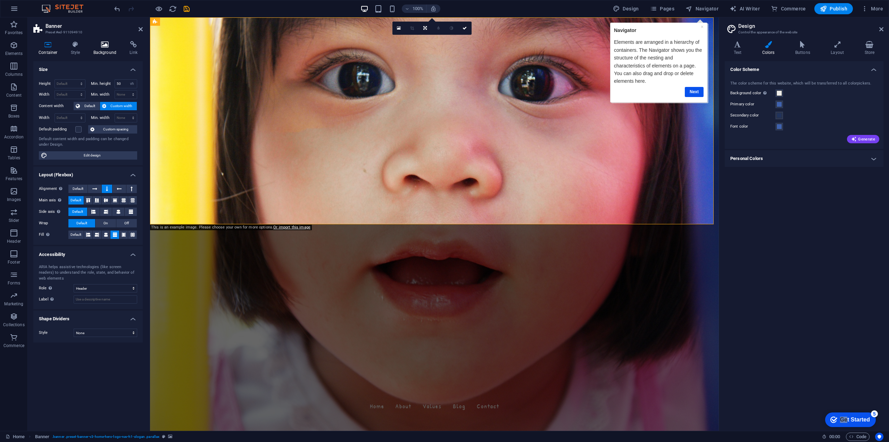
click at [99, 47] on icon at bounding box center [105, 44] width 34 height 7
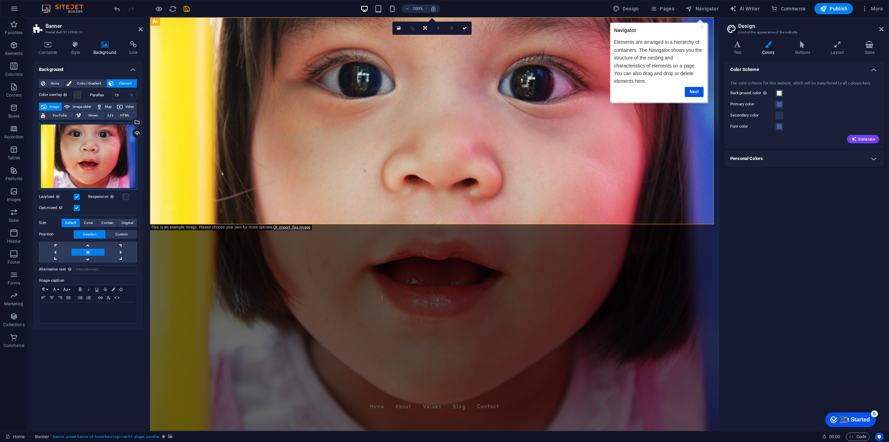
click at [109, 169] on div "Drag files here, click to choose files or select files from Files or our free s…" at bounding box center [88, 156] width 98 height 67
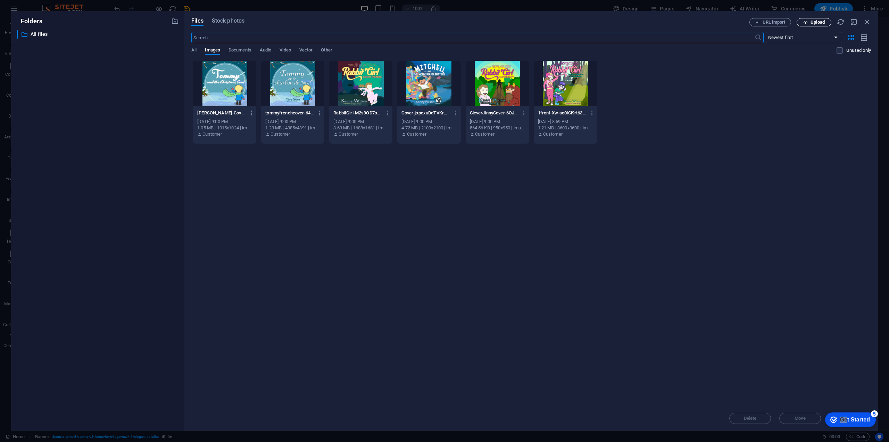
click at [811, 23] on span "Upload" at bounding box center [818, 22] width 14 height 4
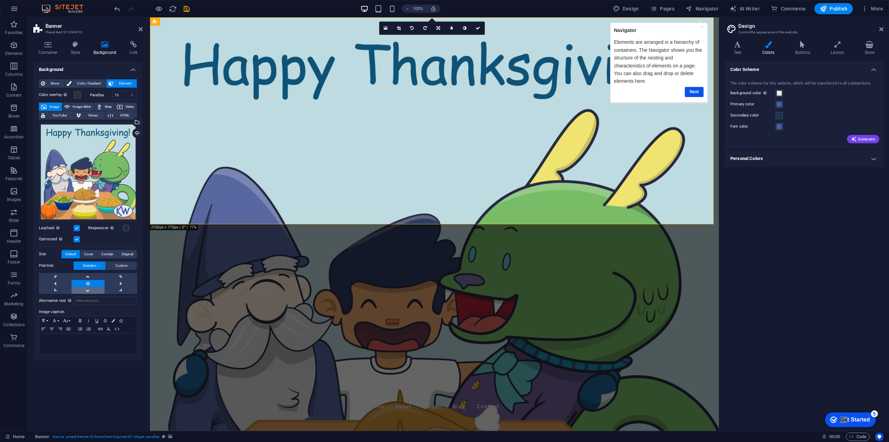
click at [87, 290] on link at bounding box center [88, 290] width 33 height 7
click at [88, 273] on link at bounding box center [88, 276] width 33 height 7
click at [90, 280] on link at bounding box center [88, 283] width 33 height 7
click at [92, 180] on div "Drag files here, click to choose files or select files from Files or our free s…" at bounding box center [88, 172] width 98 height 98
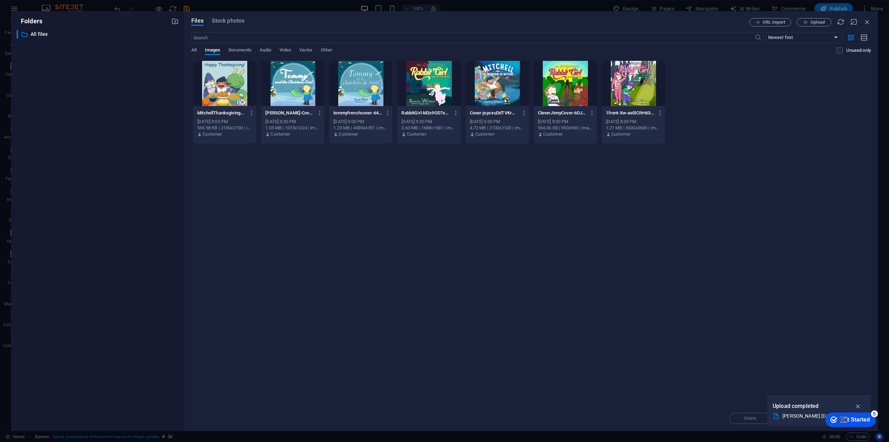
click at [219, 81] on div at bounding box center [224, 83] width 63 height 45
click at [240, 94] on div "1" at bounding box center [224, 83] width 63 height 45
click at [249, 113] on icon "button" at bounding box center [252, 113] width 7 height 6
click at [90, 74] on div at bounding box center [444, 221] width 889 height 442
click at [253, 113] on icon "button" at bounding box center [252, 113] width 7 height 6
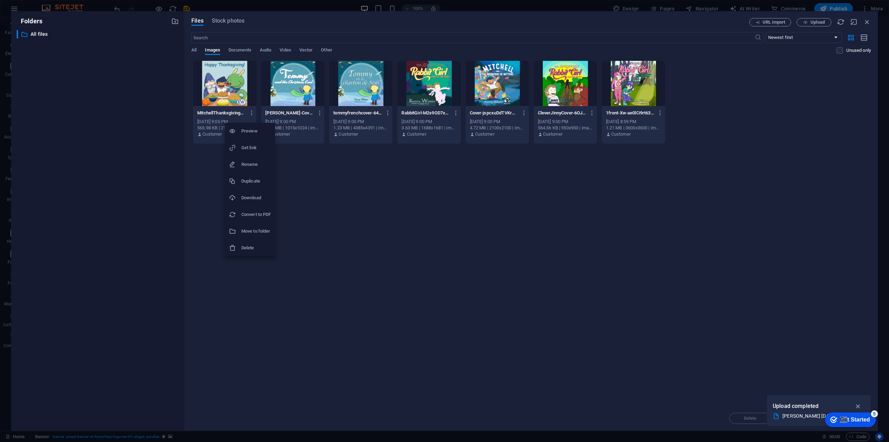
click at [249, 245] on h6 "Delete" at bounding box center [256, 248] width 30 height 8
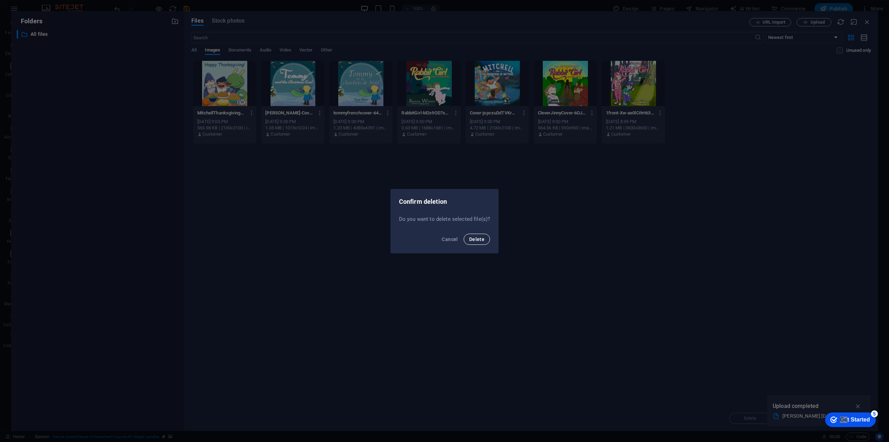
click at [476, 242] on button "Delete" at bounding box center [477, 238] width 26 height 11
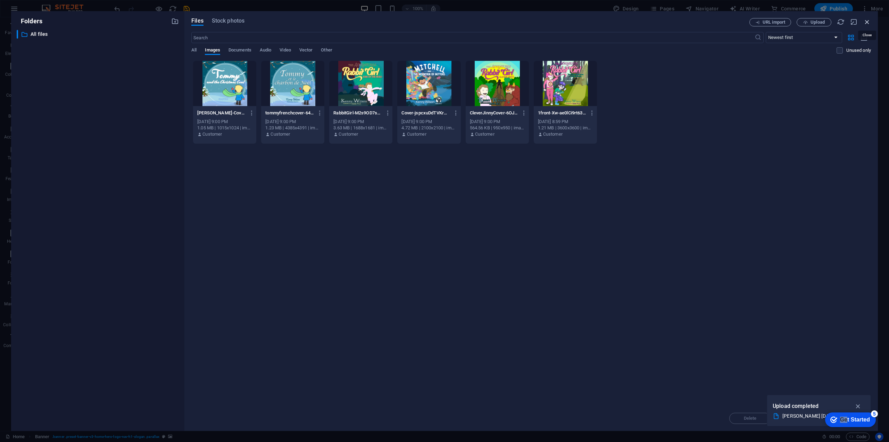
click at [867, 20] on icon "button" at bounding box center [868, 22] width 8 height 8
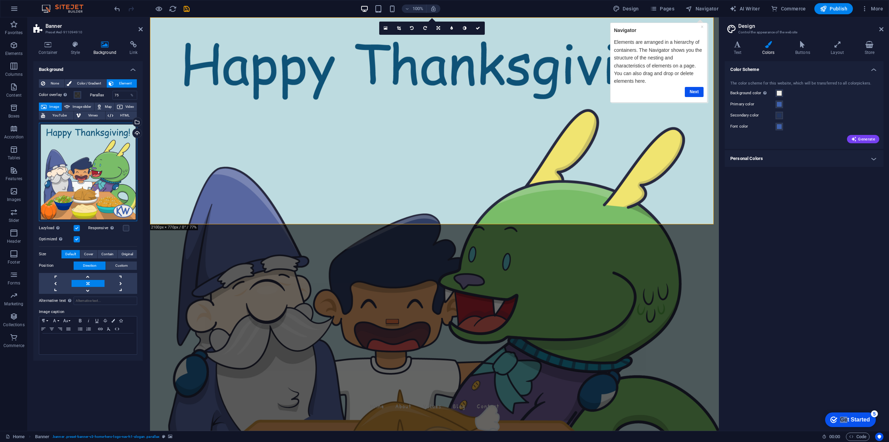
click at [88, 180] on div "Drag files here, click to choose files or select files from Files or our free s…" at bounding box center [88, 172] width 98 height 98
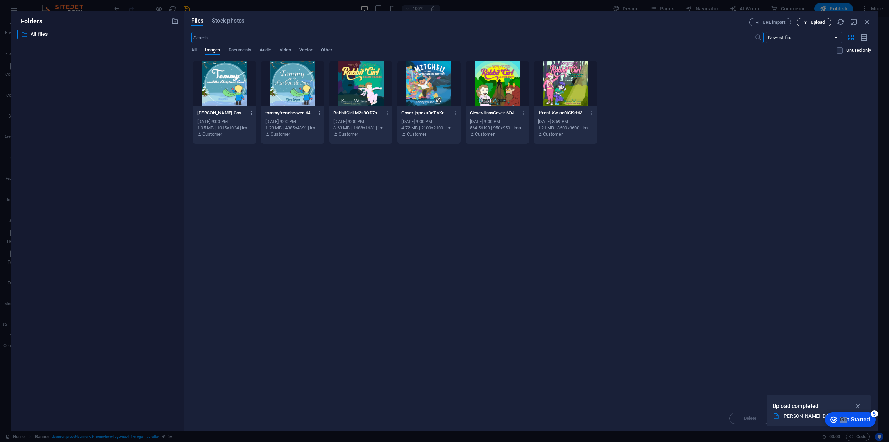
click at [818, 23] on span "Upload" at bounding box center [818, 22] width 14 height 4
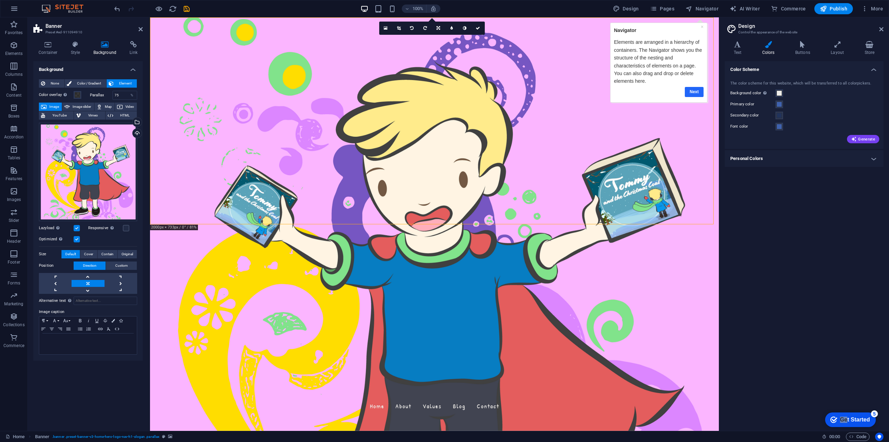
click at [698, 94] on link "Next" at bounding box center [694, 92] width 19 height 10
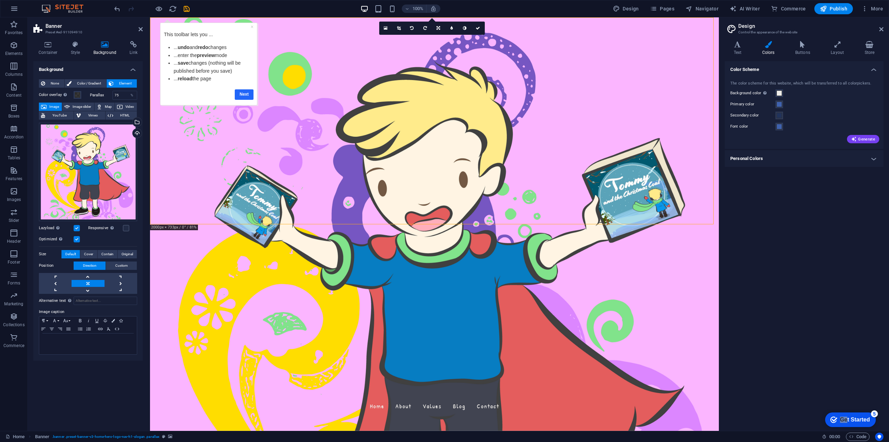
click at [244, 93] on link "Next" at bounding box center [244, 94] width 19 height 10
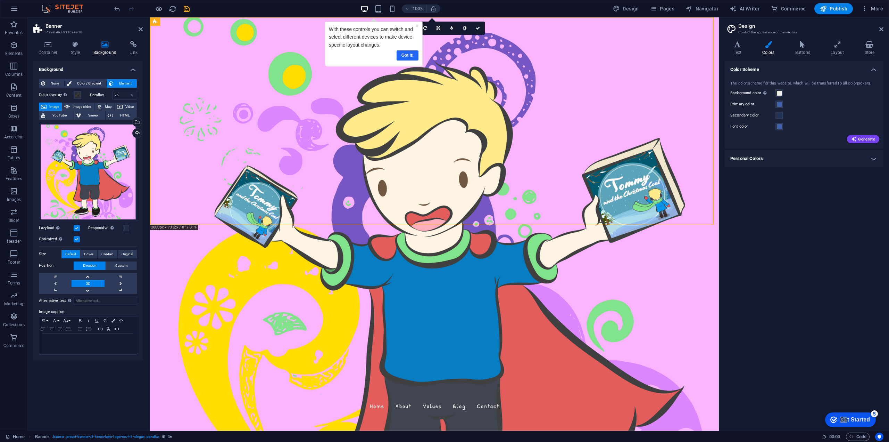
click at [406, 58] on link "Got it!" at bounding box center [408, 55] width 22 height 10
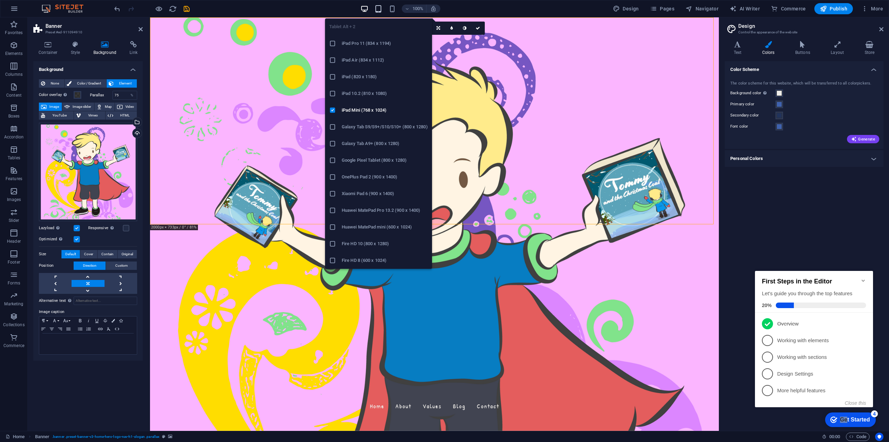
click at [381, 10] on icon "button" at bounding box center [379, 9] width 8 height 8
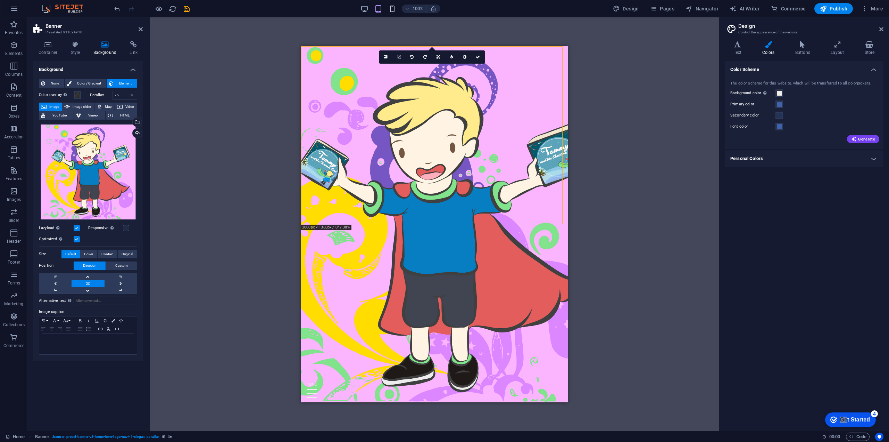
click at [393, 11] on icon "button" at bounding box center [392, 9] width 8 height 8
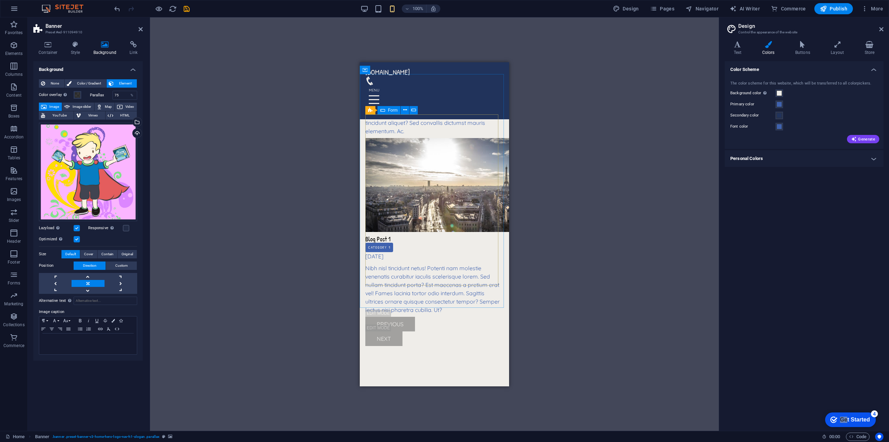
scroll to position [1841, 0]
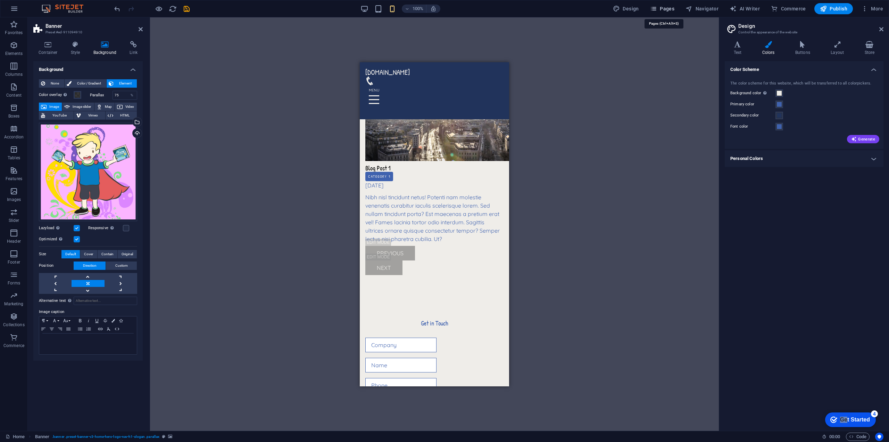
click at [672, 10] on span "Pages" at bounding box center [662, 8] width 24 height 7
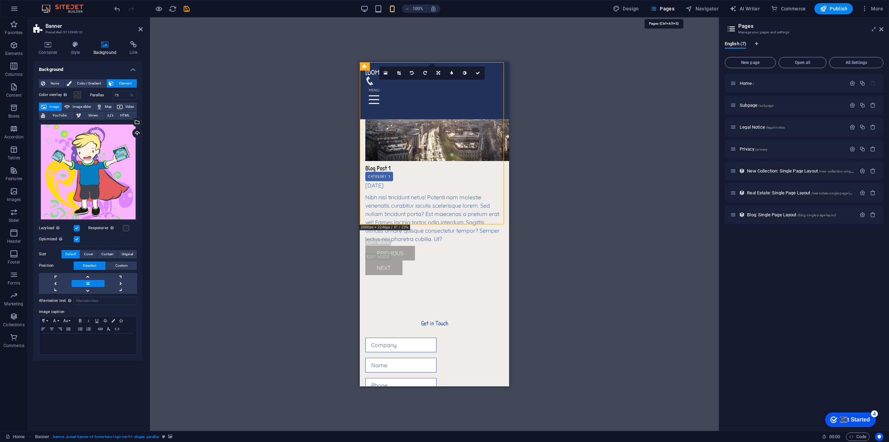
scroll to position [0, 0]
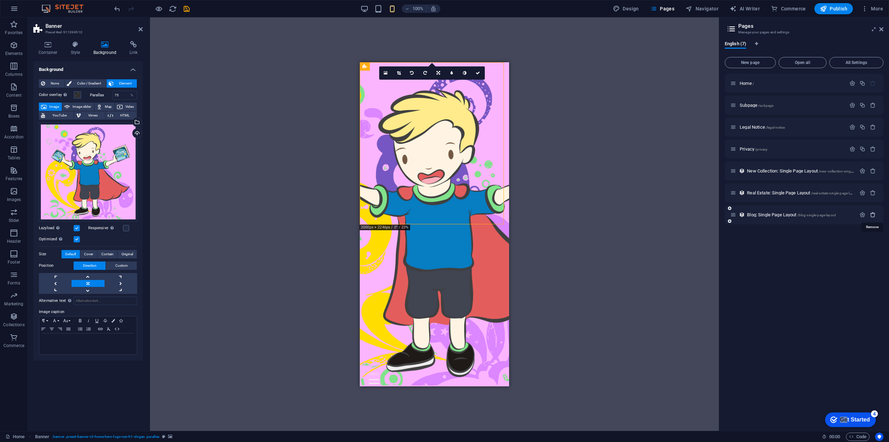
click at [874, 215] on icon "button" at bounding box center [873, 215] width 6 height 6
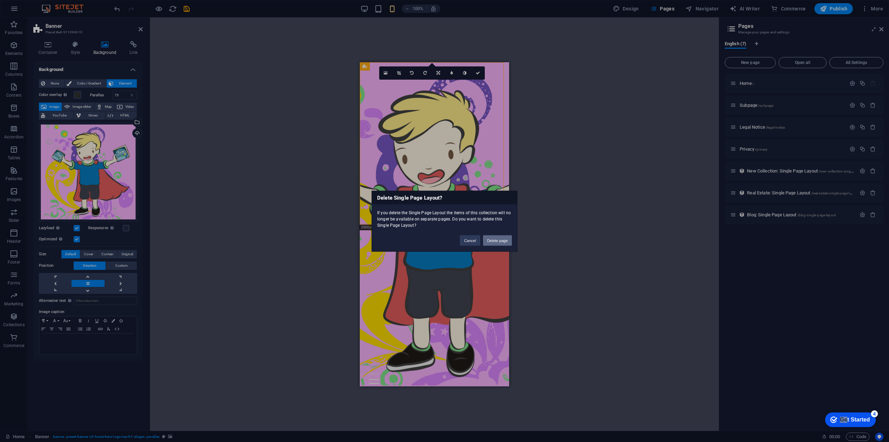
drag, startPoint x: 507, startPoint y: 240, endPoint x: 135, endPoint y: 189, distance: 375.3
click at [507, 240] on button "Delete page" at bounding box center [497, 240] width 29 height 10
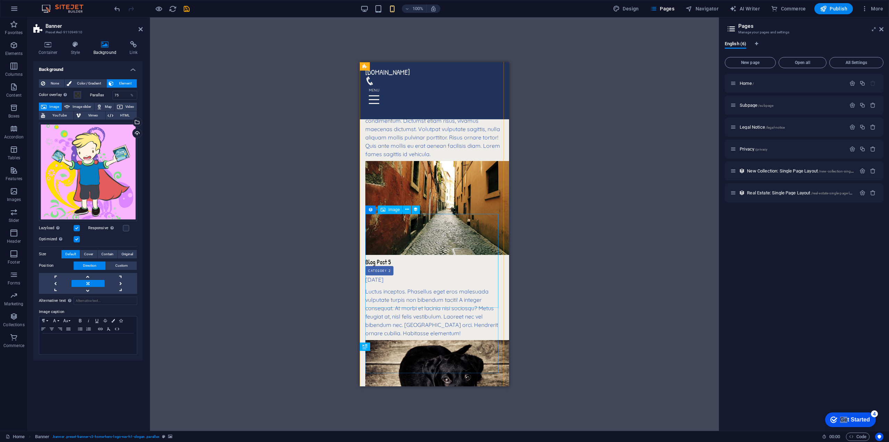
scroll to position [1181, 0]
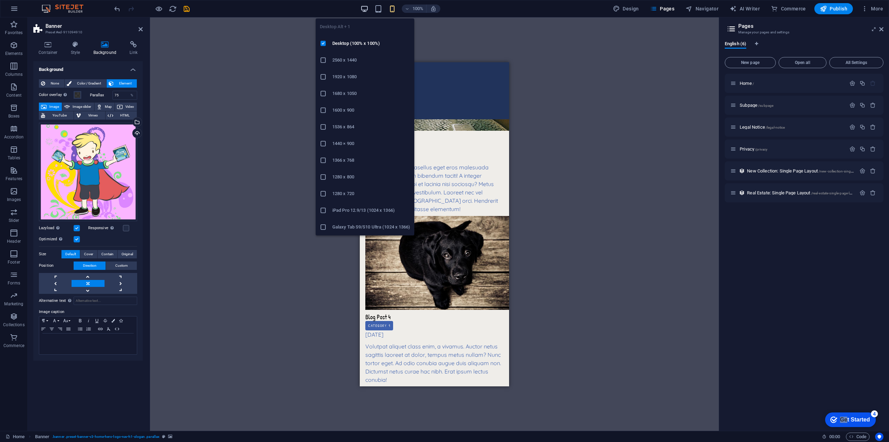
click at [364, 6] on icon "button" at bounding box center [365, 9] width 8 height 8
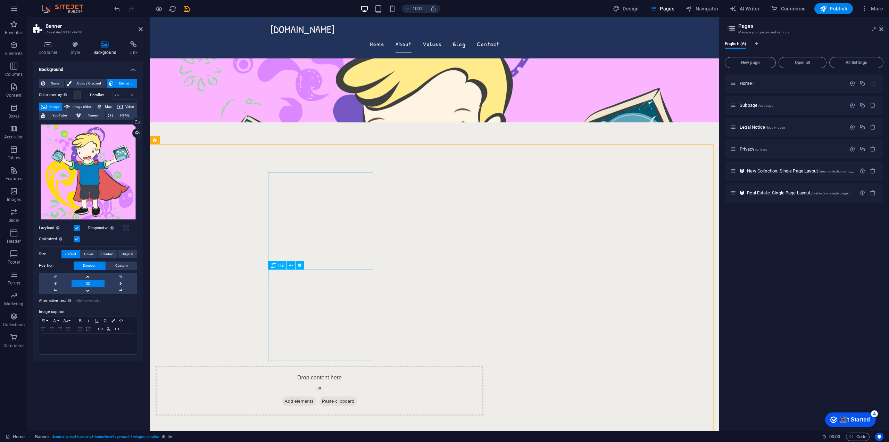
scroll to position [417, 0]
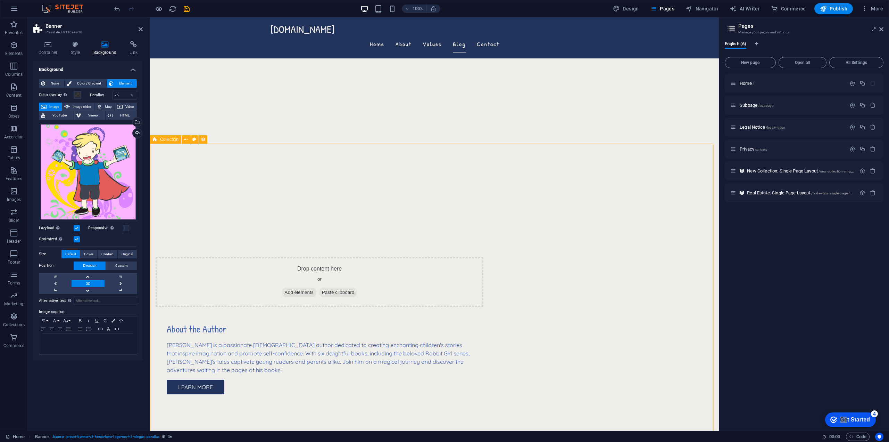
click at [171, 139] on span "Collection" at bounding box center [169, 139] width 18 height 4
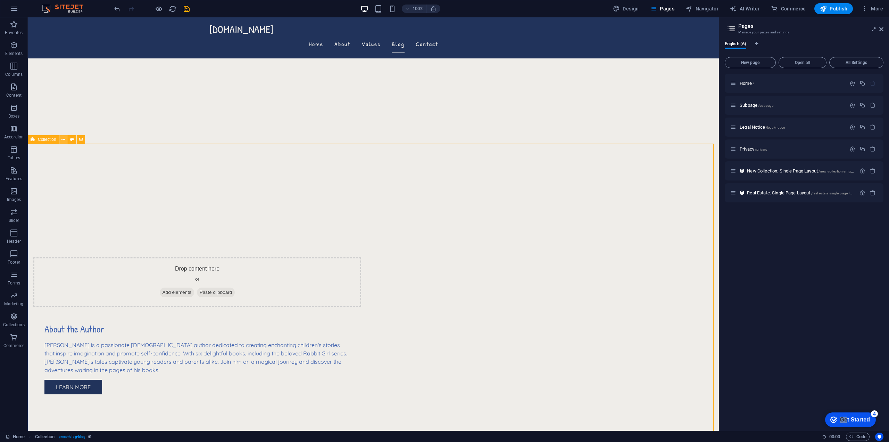
click at [64, 139] on icon at bounding box center [63, 139] width 4 height 7
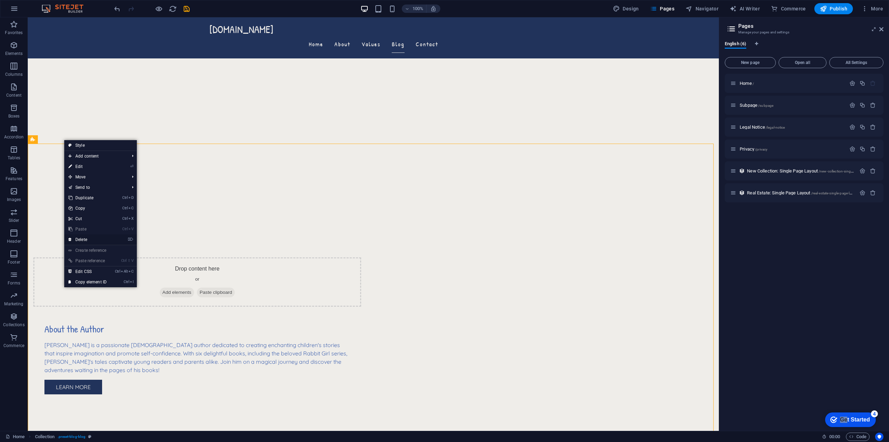
click at [81, 238] on link "⌦ Delete" at bounding box center [87, 239] width 47 height 10
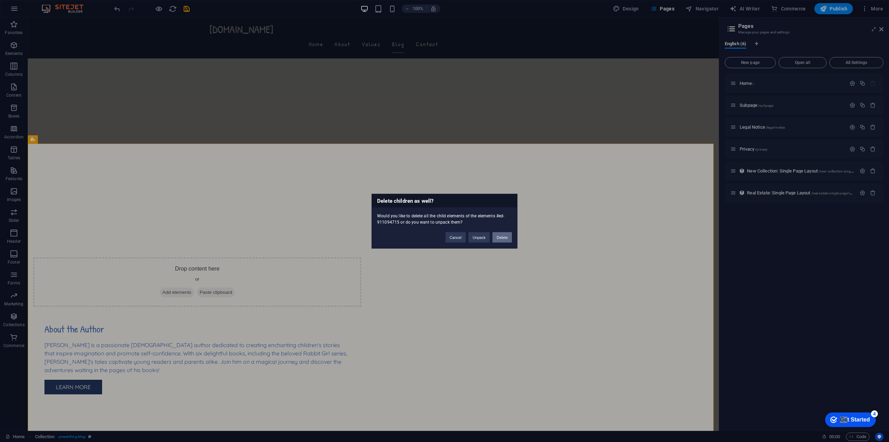
click at [507, 237] on button "Delete" at bounding box center [502, 237] width 19 height 10
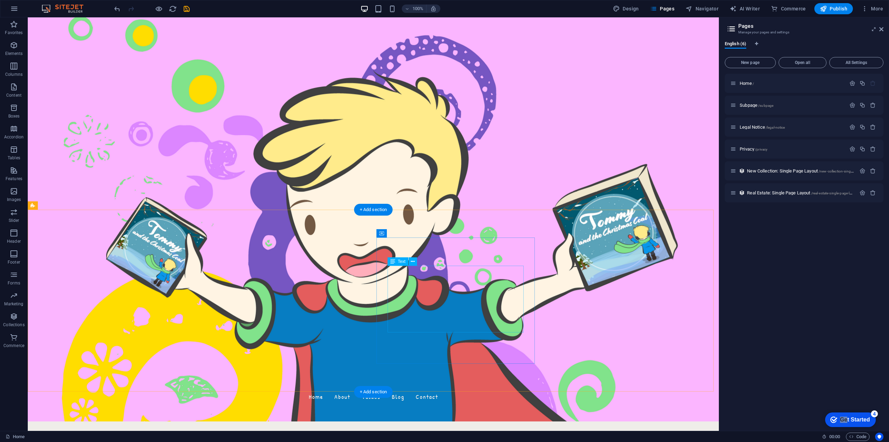
scroll to position [0, 0]
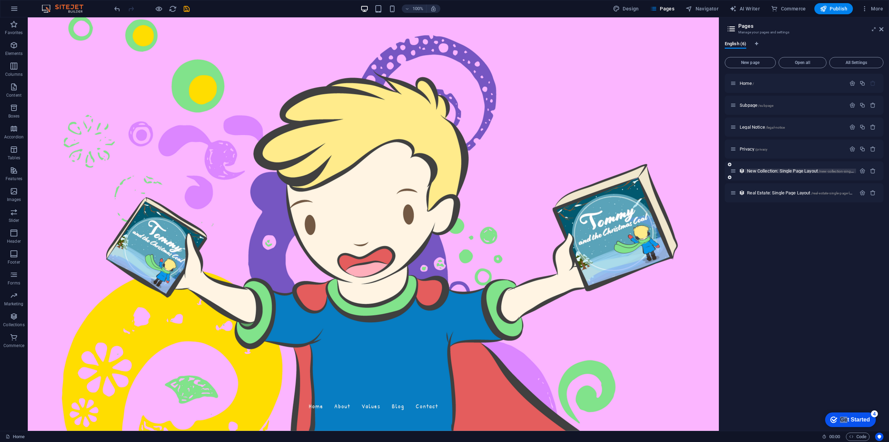
click at [822, 172] on span "/new-collection-single-page-layout" at bounding box center [846, 171] width 55 height 4
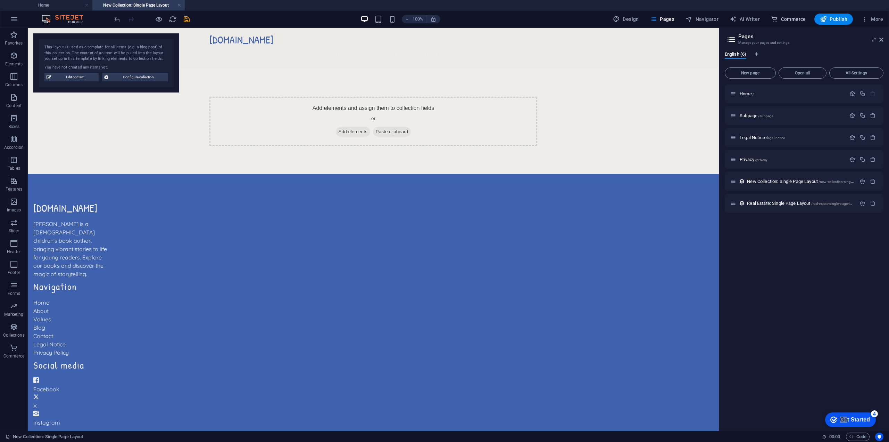
click at [802, 17] on span "Commerce" at bounding box center [788, 19] width 35 height 7
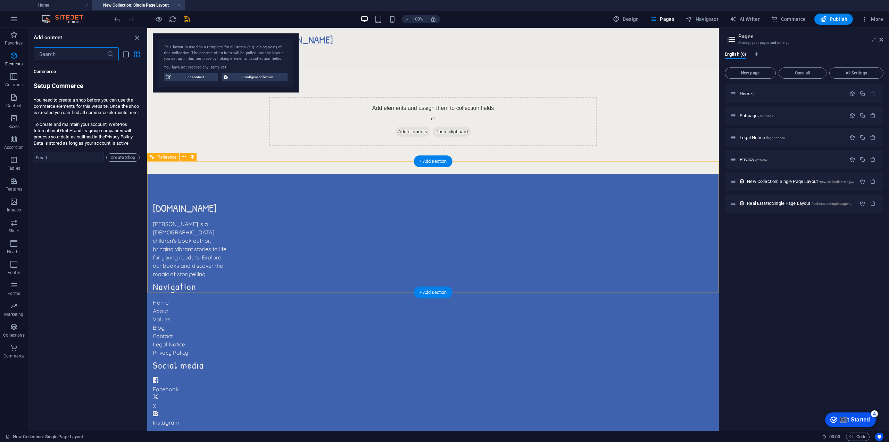
scroll to position [6696, 0]
click at [70, 162] on input "email" at bounding box center [69, 156] width 70 height 11
type input "[PERSON_NAME][EMAIL_ADDRESS][DOMAIN_NAME]"
click at [116, 161] on span "Create Shop" at bounding box center [122, 157] width 27 height 8
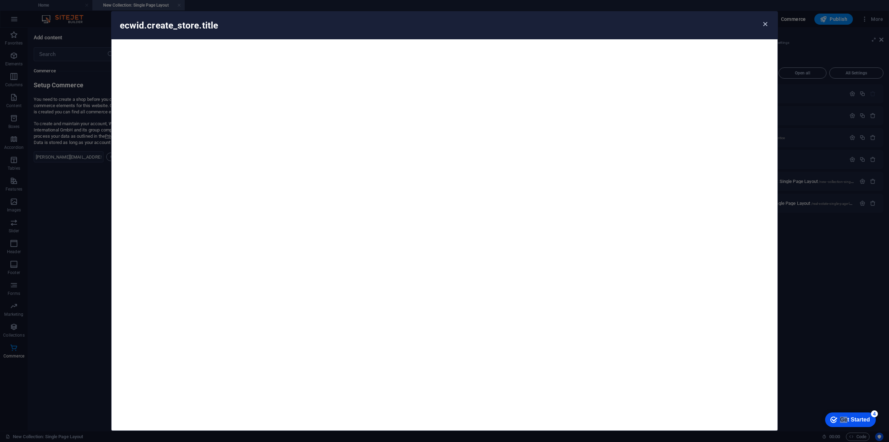
click at [769, 25] on icon "button" at bounding box center [766, 24] width 8 height 8
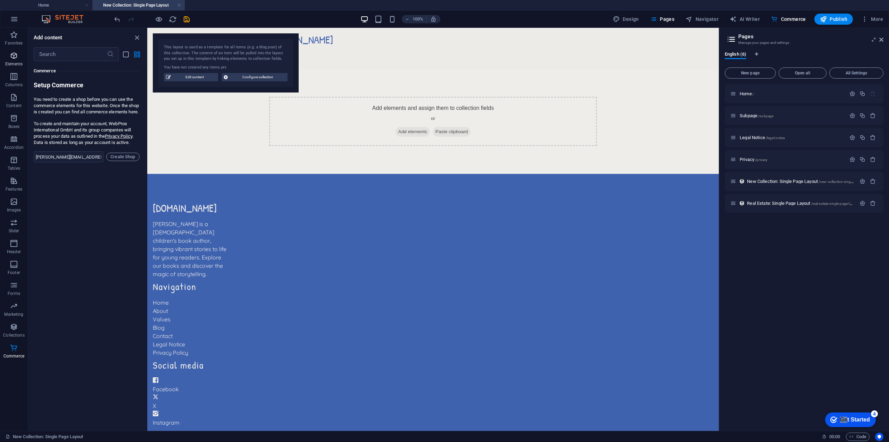
click at [15, 56] on icon "button" at bounding box center [14, 55] width 8 height 8
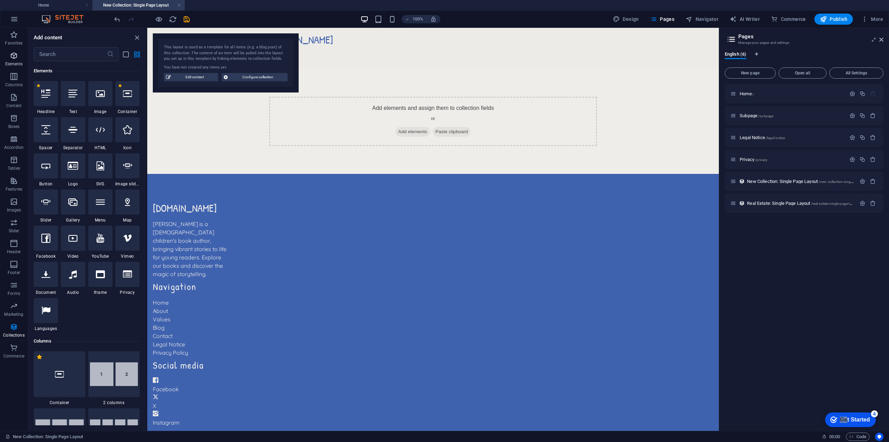
scroll to position [74, 0]
click at [15, 75] on icon "button" at bounding box center [14, 76] width 8 height 8
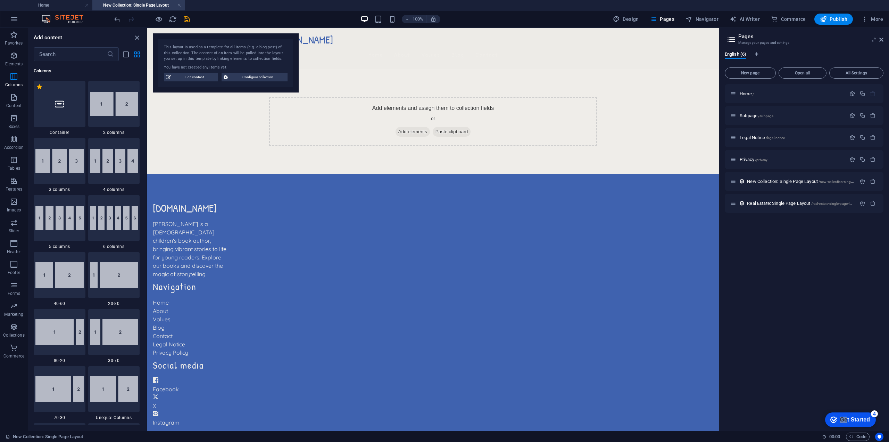
scroll to position [344, 0]
click at [878, 20] on span "More" at bounding box center [873, 19] width 22 height 7
click at [15, 17] on div at bounding box center [444, 221] width 889 height 442
click at [225, 137] on div "Add elements and assign them to collection fields or Add elements Paste clipboa…" at bounding box center [433, 121] width 572 height 105
click at [873, 182] on icon "button" at bounding box center [873, 181] width 6 height 6
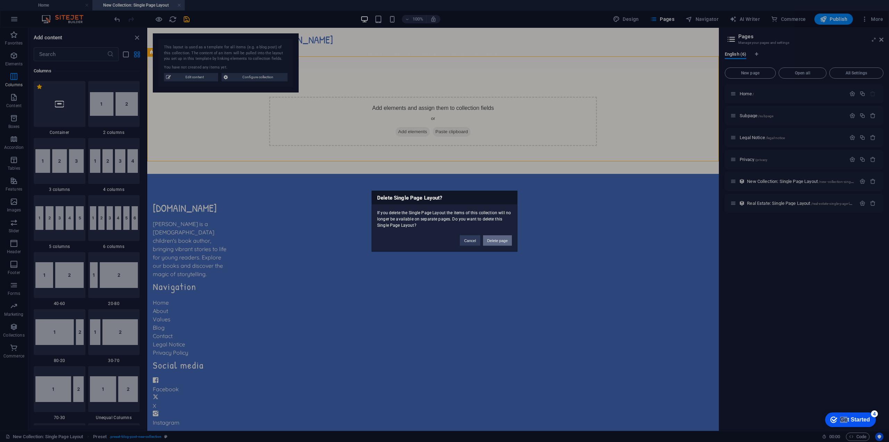
click at [505, 242] on button "Delete page" at bounding box center [497, 240] width 29 height 10
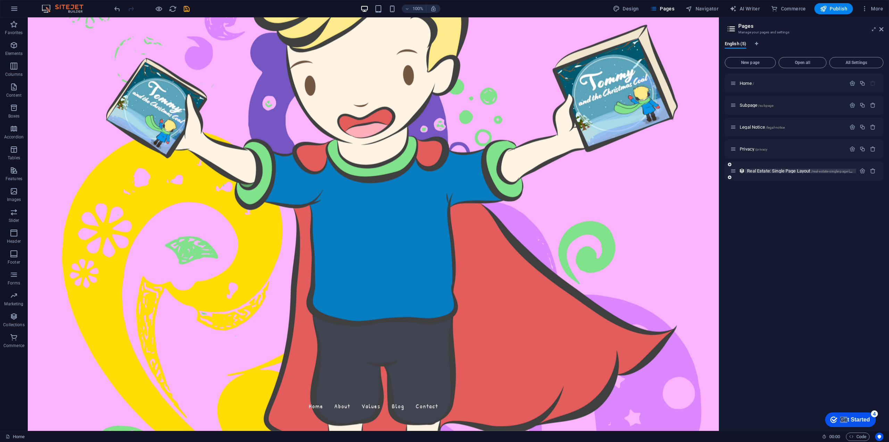
click at [818, 171] on span "/real-estate-single-page-layout" at bounding box center [835, 171] width 47 height 4
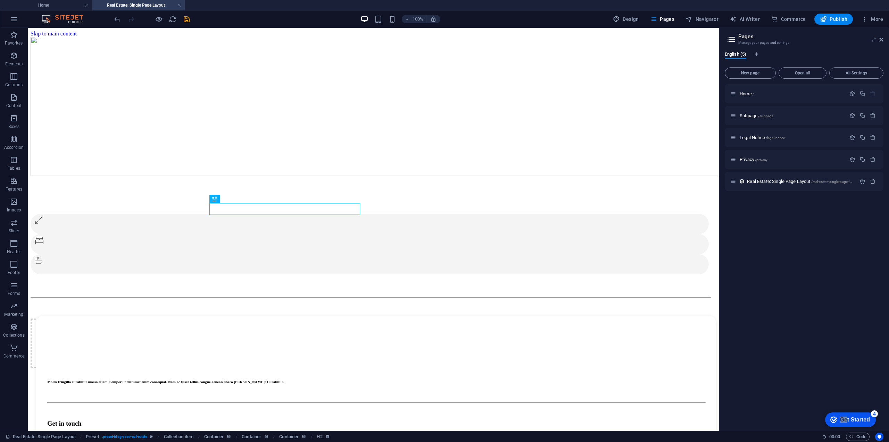
scroll to position [0, 0]
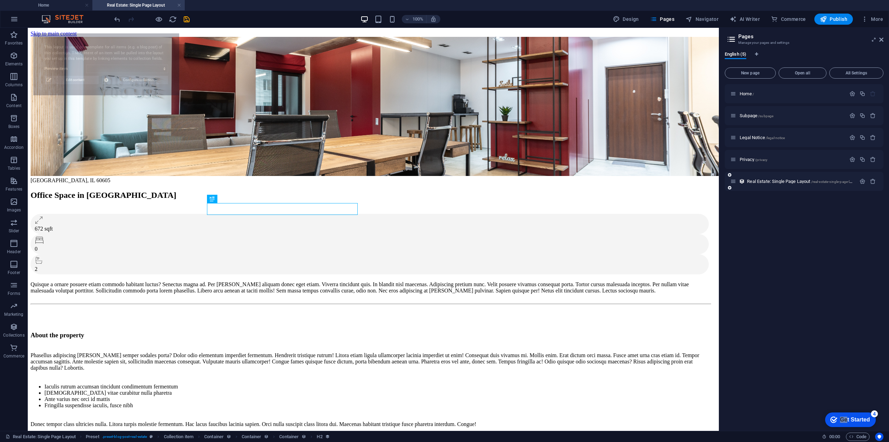
select select "68bc17ca3f2202aacc085869"
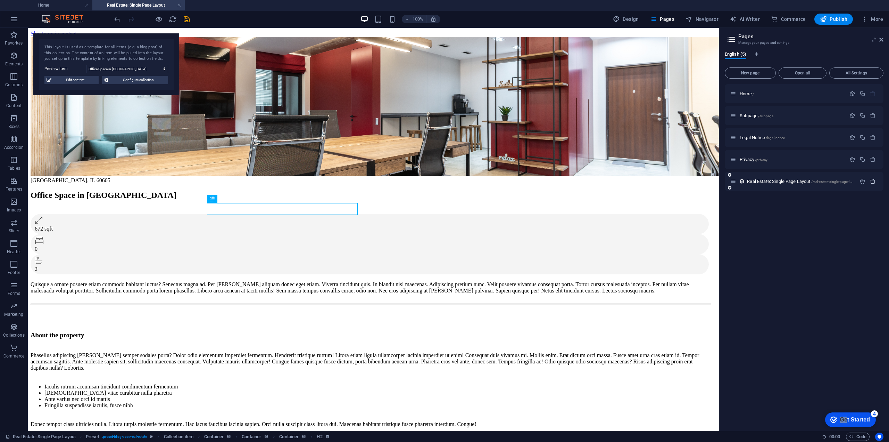
click at [874, 182] on icon "button" at bounding box center [873, 181] width 6 height 6
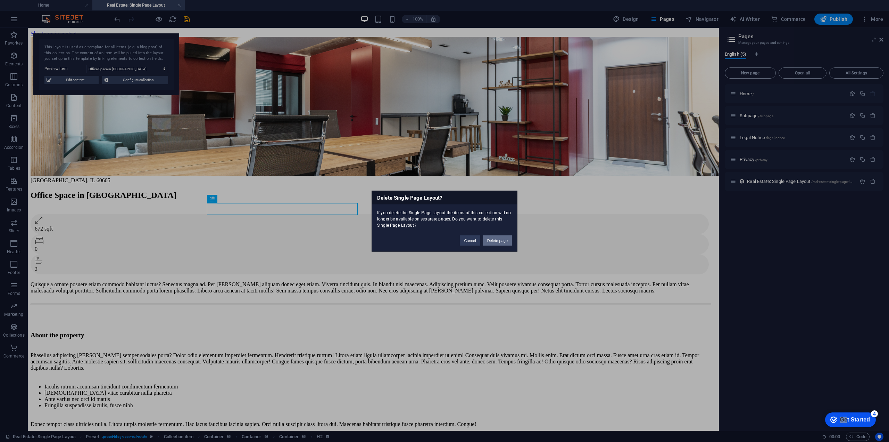
click at [500, 242] on button "Delete page" at bounding box center [497, 240] width 29 height 10
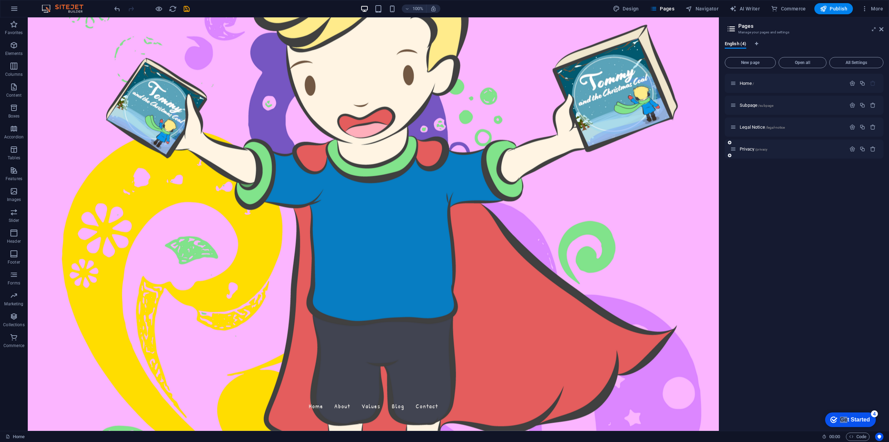
click at [811, 153] on div "Privacy /privacy" at bounding box center [804, 148] width 159 height 19
click at [792, 149] on p "Privacy /privacy" at bounding box center [792, 149] width 104 height 5
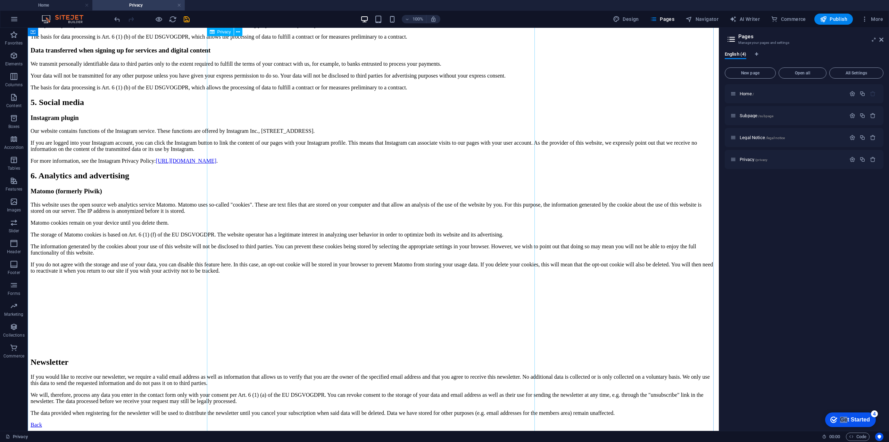
scroll to position [1425, 0]
click at [764, 159] on span "/privacy" at bounding box center [761, 160] width 13 height 4
click at [770, 137] on span "/legal-notice" at bounding box center [775, 138] width 19 height 4
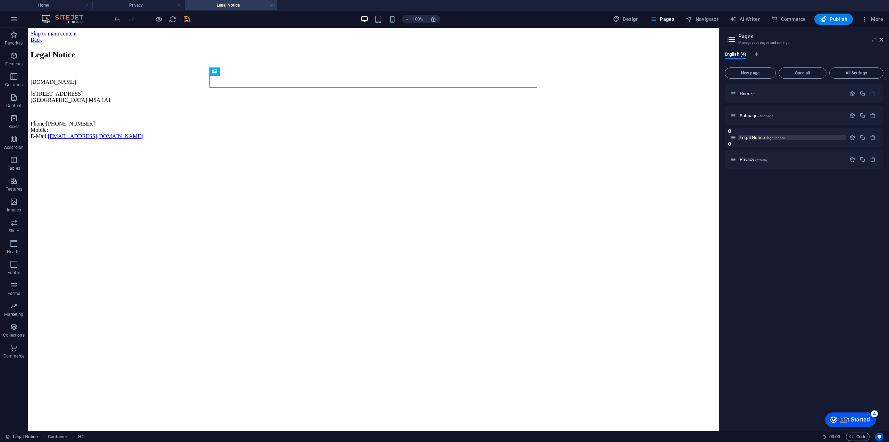
scroll to position [0, 0]
click at [876, 137] on icon "button" at bounding box center [873, 137] width 6 height 6
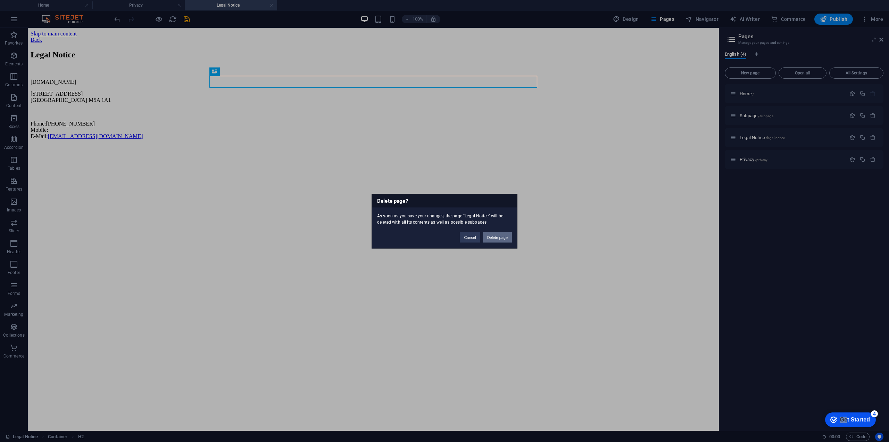
drag, startPoint x: 493, startPoint y: 236, endPoint x: 489, endPoint y: 233, distance: 5.0
click at [493, 236] on button "Delete page" at bounding box center [497, 237] width 29 height 10
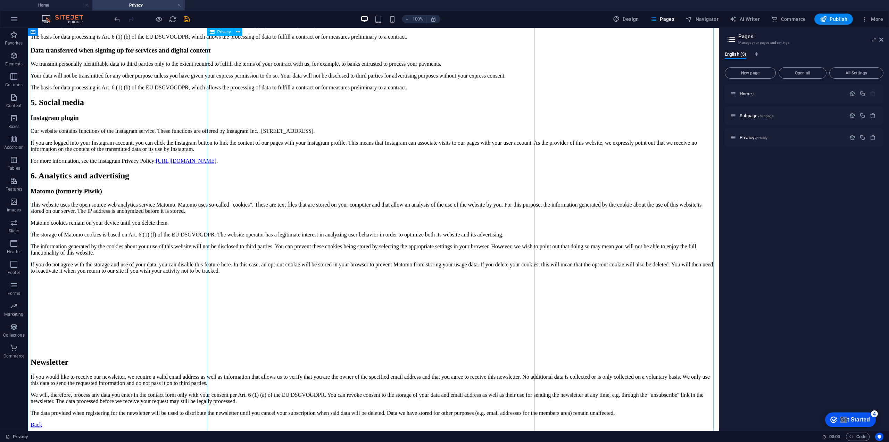
scroll to position [1585, 0]
click at [879, 19] on span "More" at bounding box center [873, 19] width 22 height 7
click at [799, 291] on div at bounding box center [444, 221] width 889 height 442
click at [15, 18] on icon "button" at bounding box center [14, 19] width 8 height 8
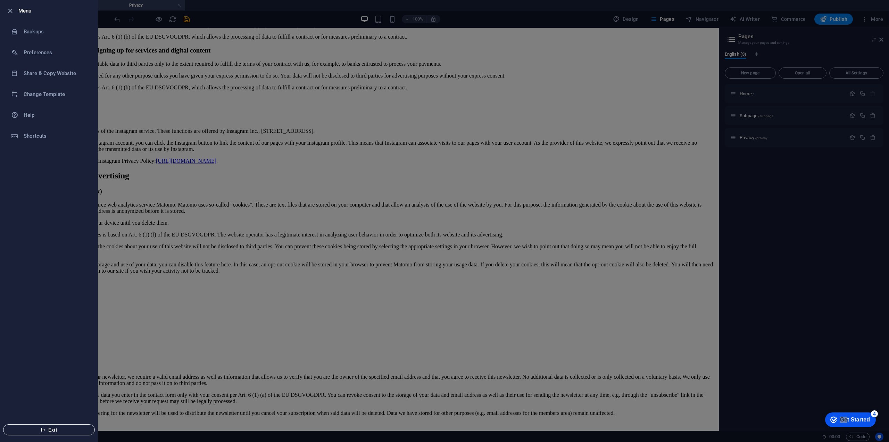
click at [59, 429] on span "Exit" at bounding box center [49, 430] width 80 height 6
